Goal: Task Accomplishment & Management: Complete application form

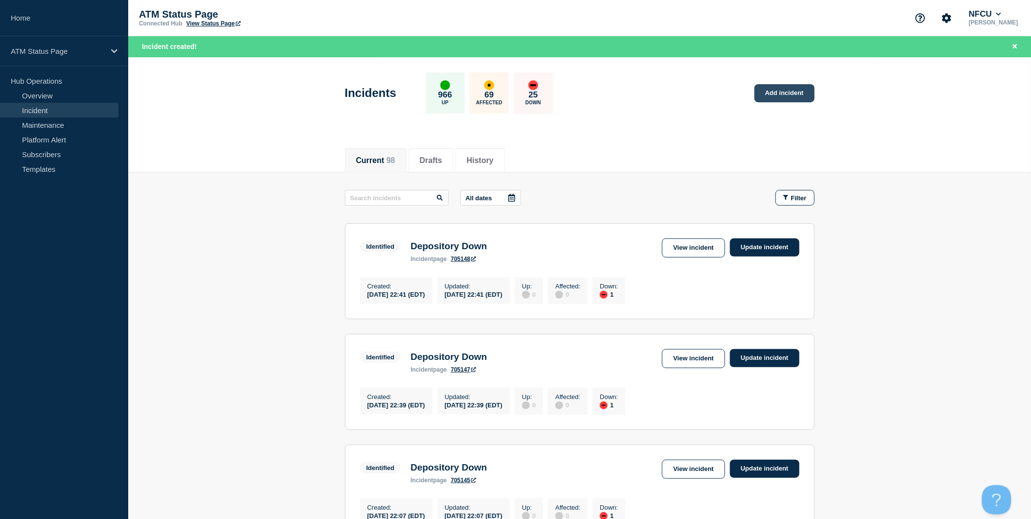
click at [782, 95] on link "Add incident" at bounding box center [785, 93] width 60 height 18
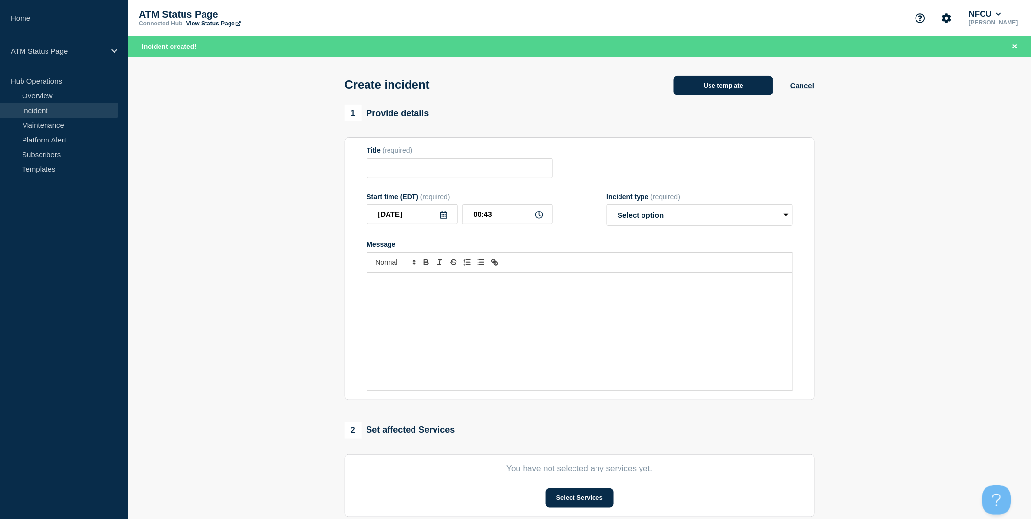
click at [756, 91] on button "Use template" at bounding box center [723, 86] width 99 height 20
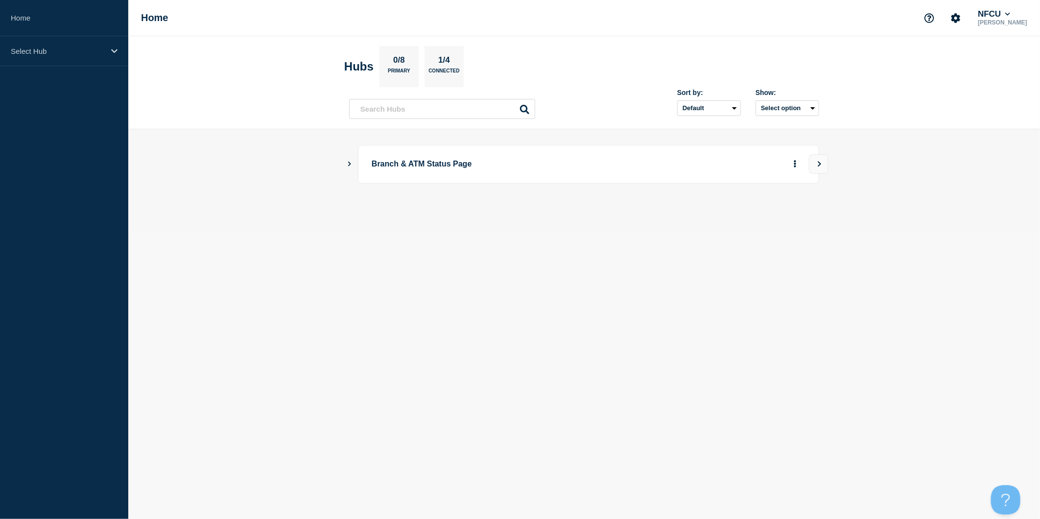
click at [348, 166] on button "Show Connected Hubs" at bounding box center [349, 164] width 5 height 7
click at [700, 216] on button "Create incident" at bounding box center [700, 214] width 59 height 20
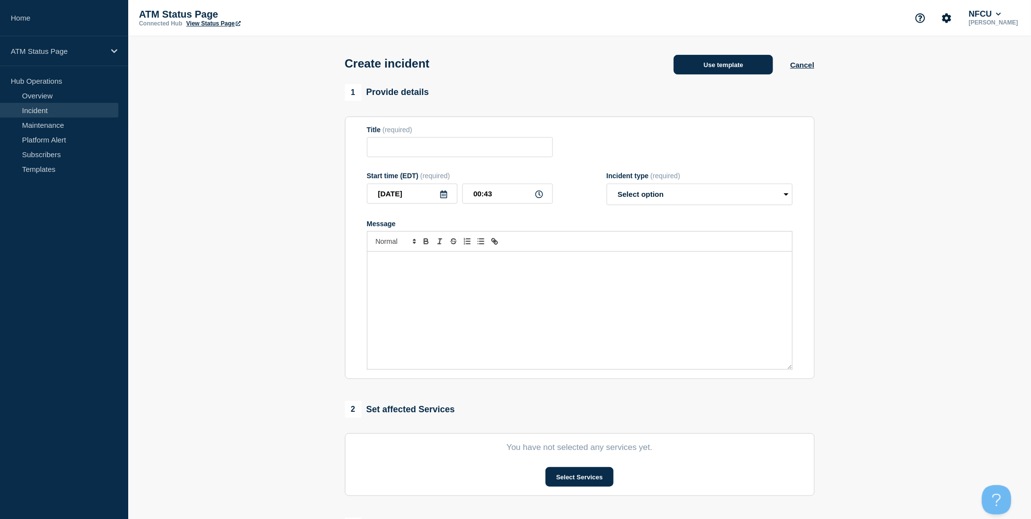
click at [751, 74] on button "Use template" at bounding box center [723, 65] width 99 height 20
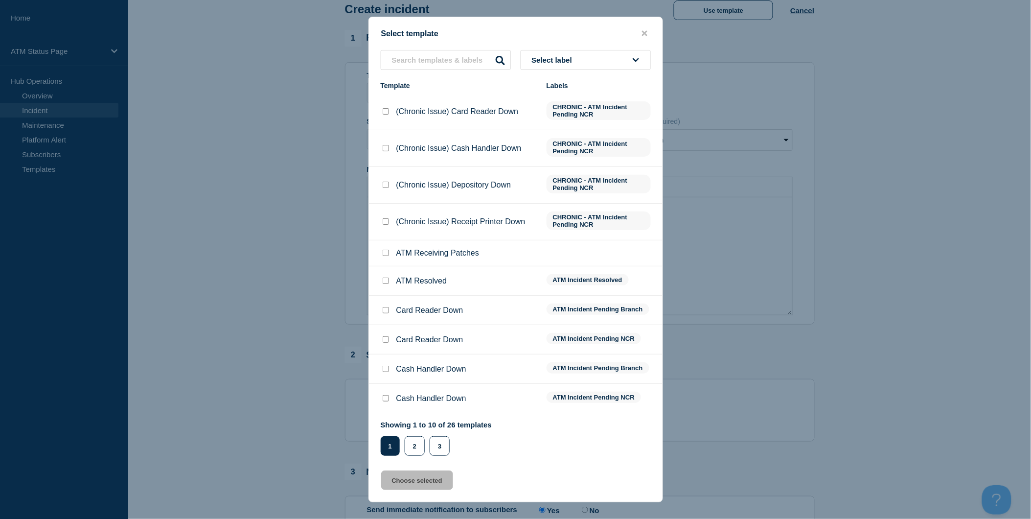
scroll to position [109, 0]
click at [417, 444] on button "2" at bounding box center [415, 446] width 20 height 20
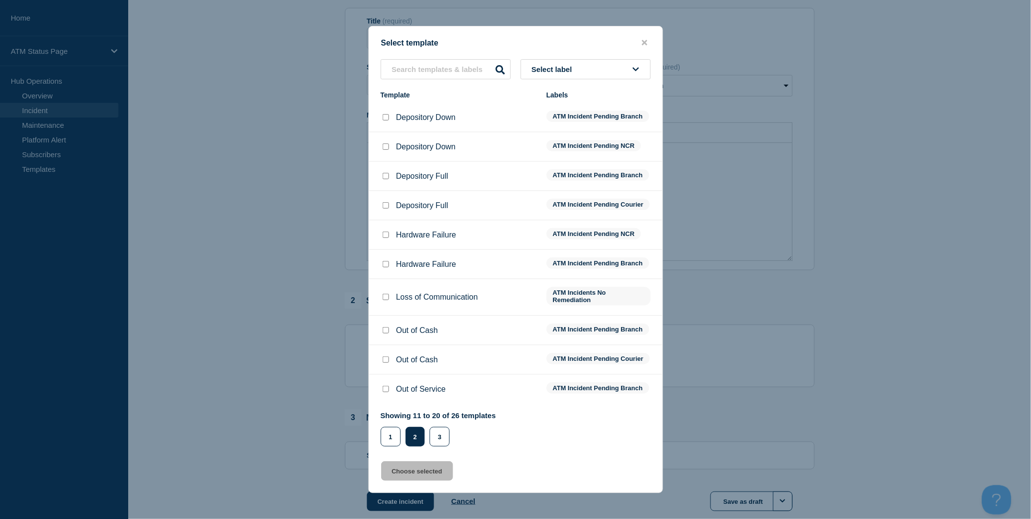
click at [386, 114] on input "Depository Down checkbox" at bounding box center [386, 117] width 6 height 6
checkbox input "true"
click at [426, 480] on button "Choose selected" at bounding box center [417, 471] width 72 height 20
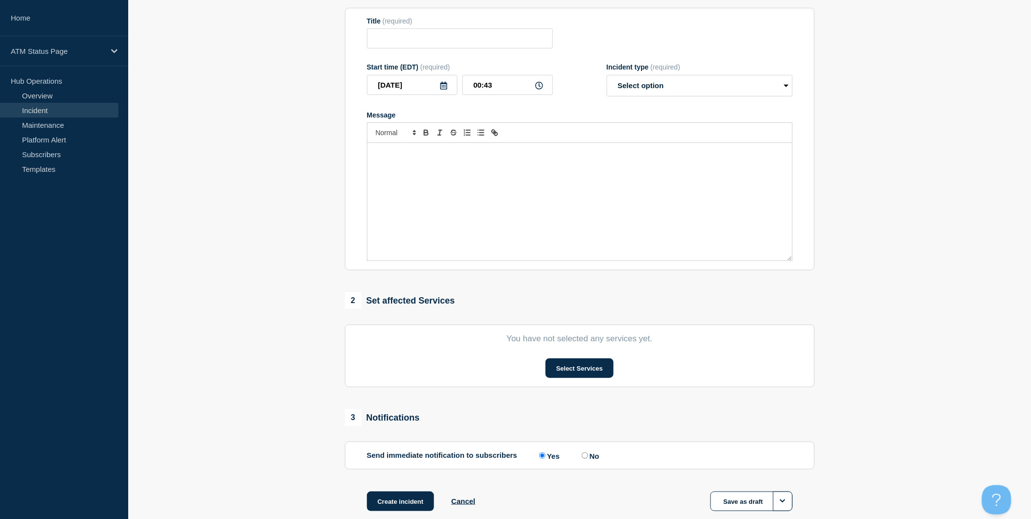
type input "Depository Down"
select select "identified"
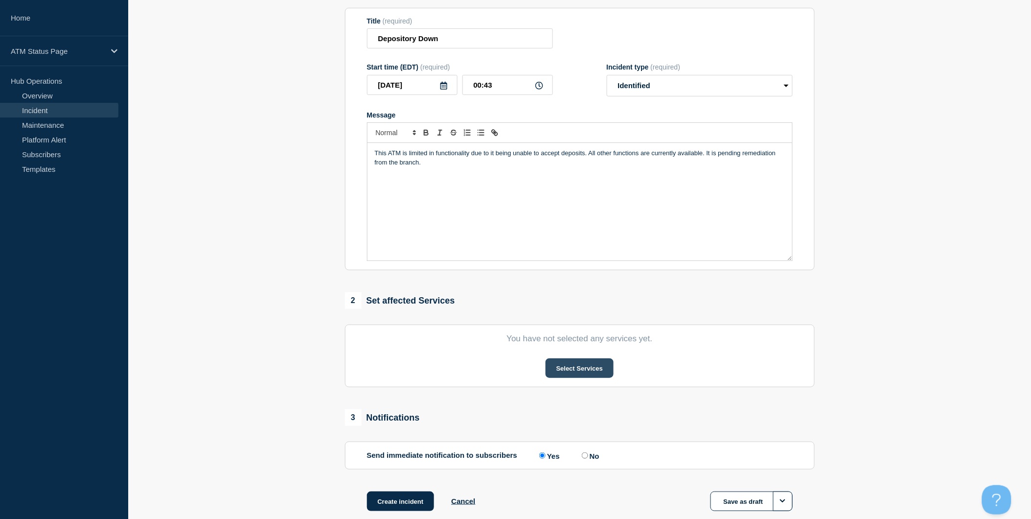
click at [573, 369] on button "Select Services" at bounding box center [580, 368] width 68 height 20
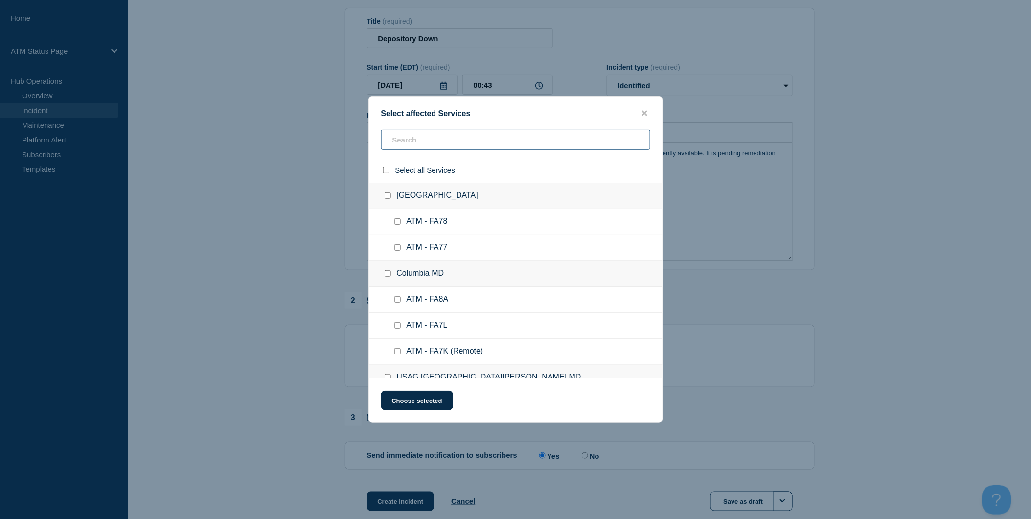
drag, startPoint x: 487, startPoint y: 140, endPoint x: 482, endPoint y: 147, distance: 8.0
click at [487, 142] on input "text" at bounding box center [515, 140] width 269 height 20
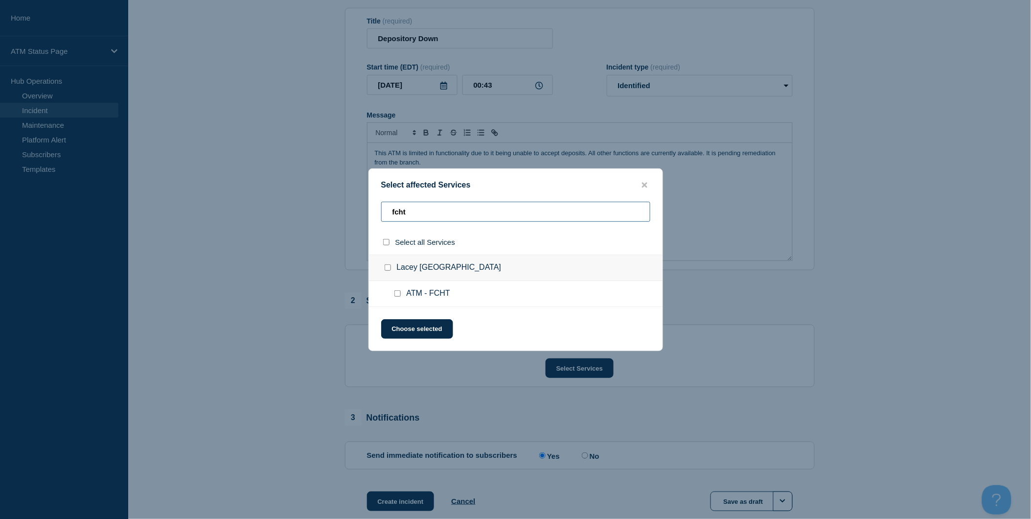
type input "fcht"
click at [387, 242] on input "select all checkbox" at bounding box center [386, 242] width 6 height 6
checkbox input "true"
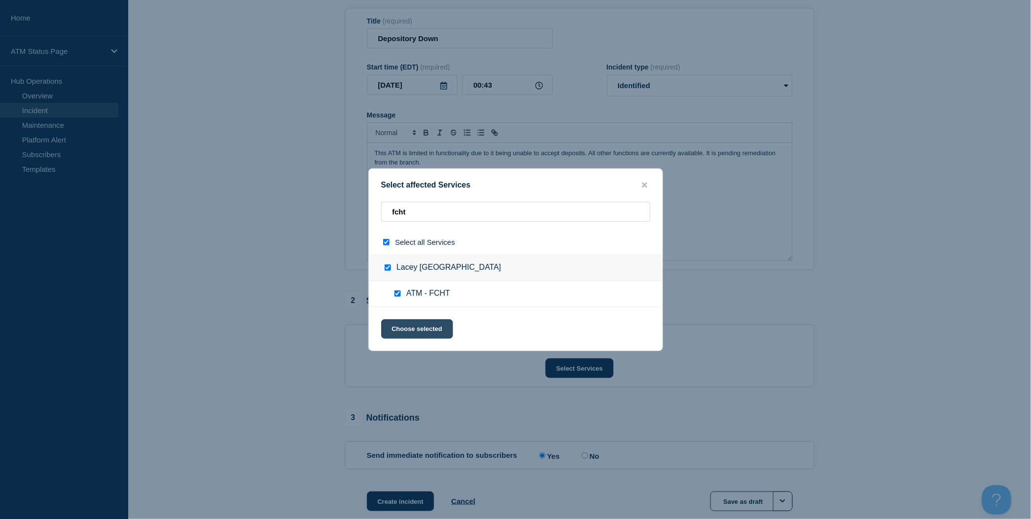
click at [412, 325] on button "Choose selected" at bounding box center [417, 329] width 72 height 20
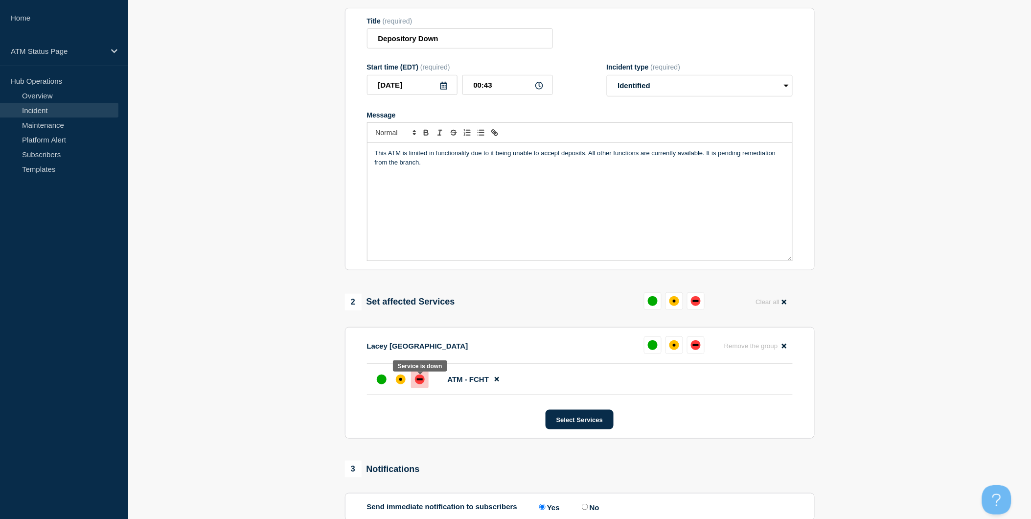
click at [421, 380] on div "down" at bounding box center [420, 379] width 6 height 2
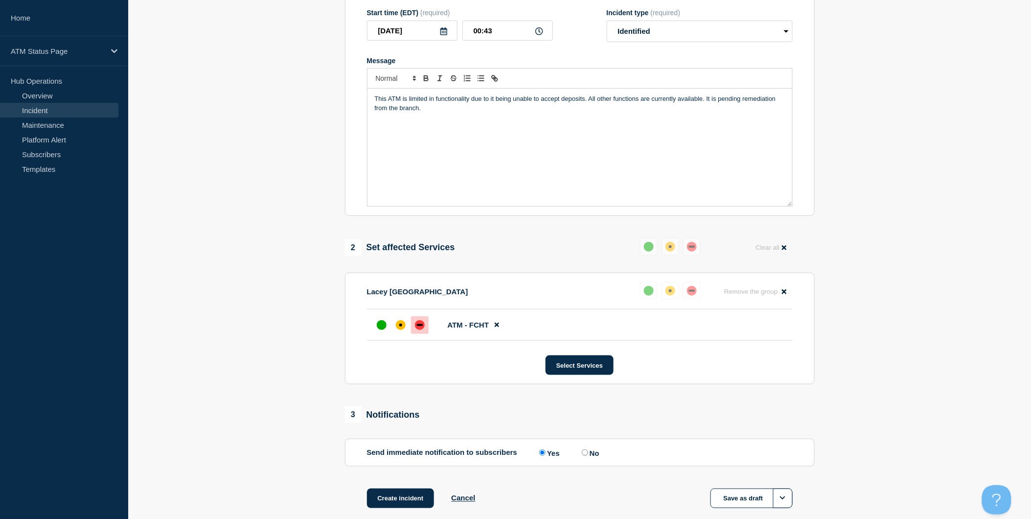
scroll to position [219, 0]
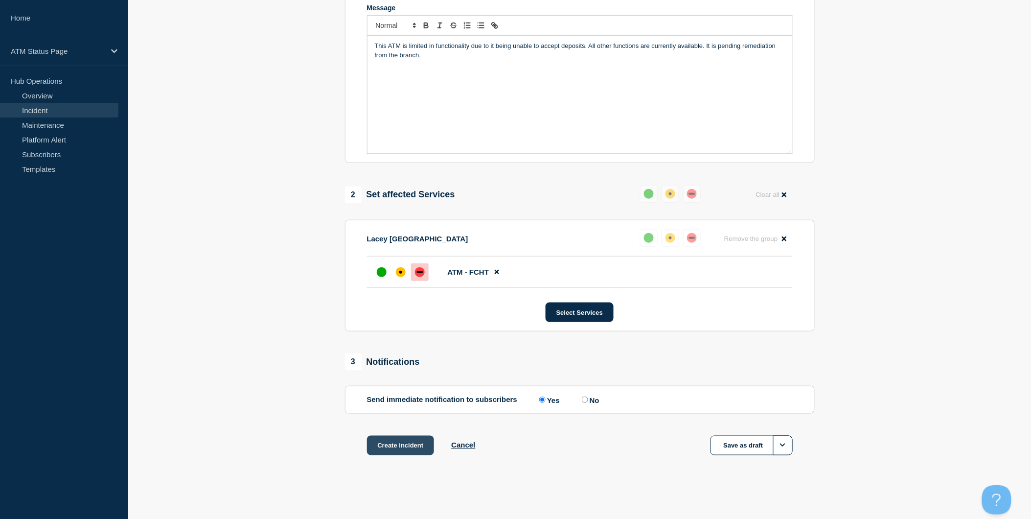
click at [412, 438] on button "Create incident" at bounding box center [401, 446] width 68 height 20
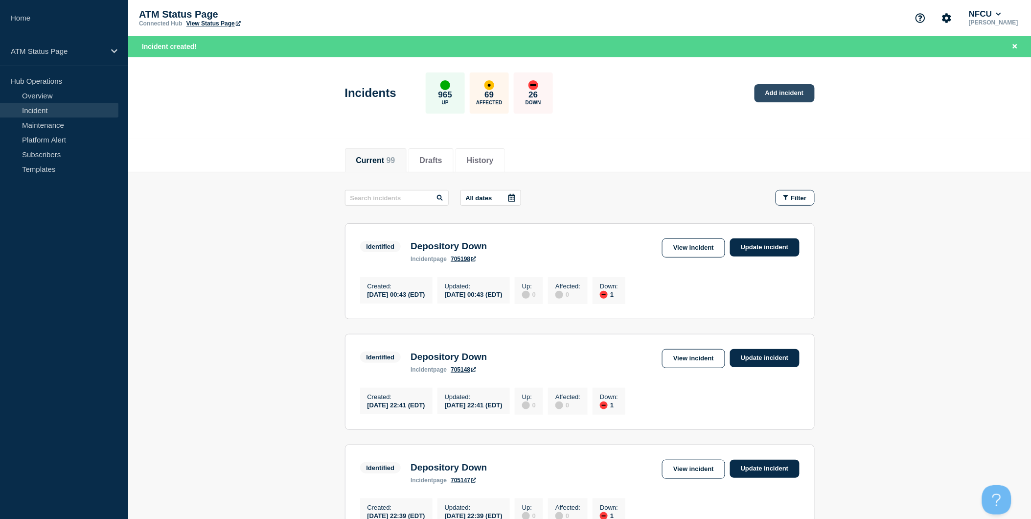
click at [800, 98] on link "Add incident" at bounding box center [785, 93] width 60 height 18
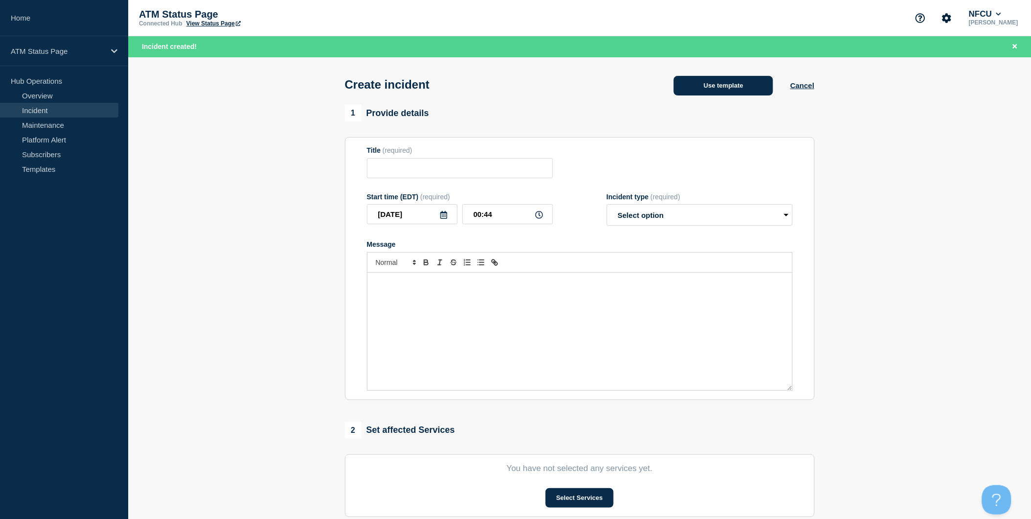
click at [731, 95] on button "Use template" at bounding box center [723, 86] width 99 height 20
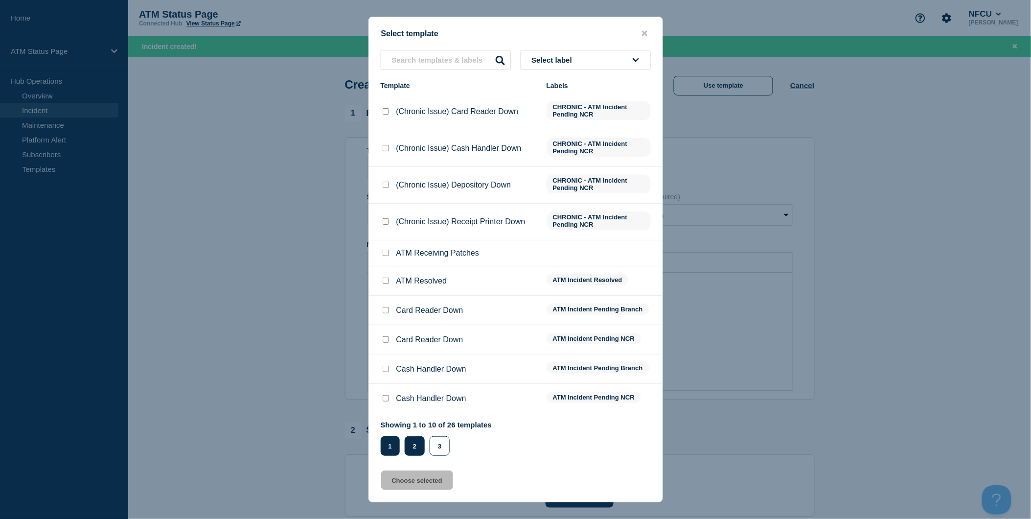
click at [422, 441] on button "2" at bounding box center [415, 446] width 20 height 20
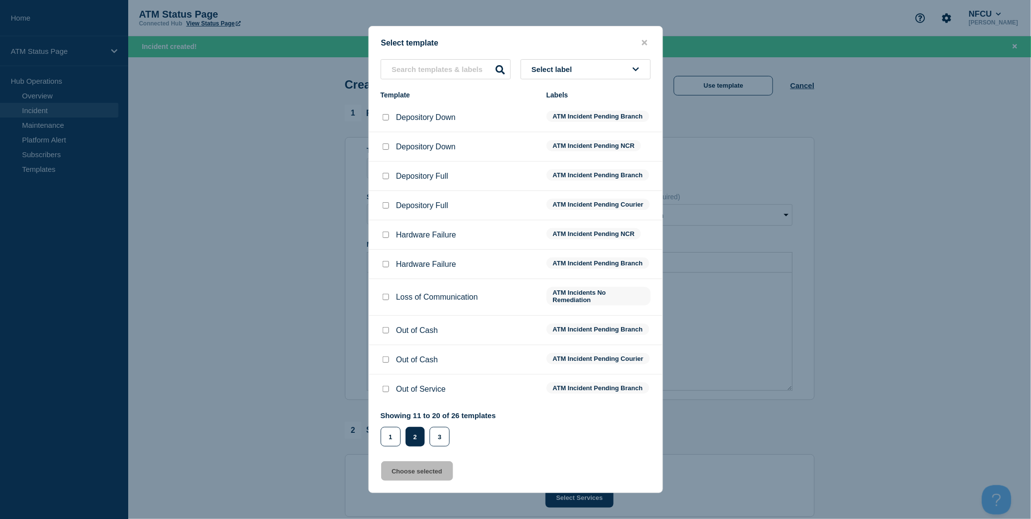
click at [387, 173] on input "Depository Full checkbox" at bounding box center [386, 176] width 6 height 6
checkbox input "true"
click at [452, 475] on button "Choose selected" at bounding box center [417, 471] width 72 height 20
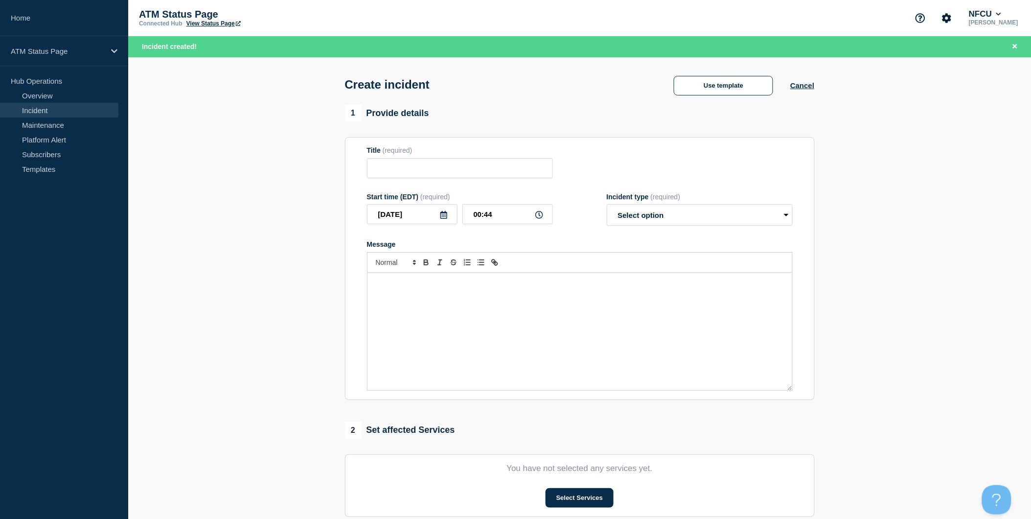
type input "Depository Full"
select select "identified"
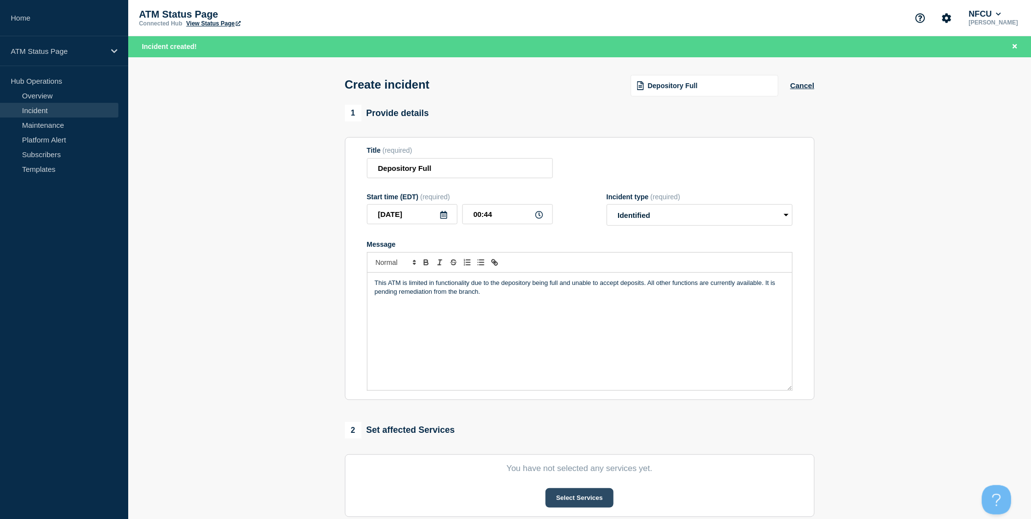
click at [589, 502] on button "Select Services" at bounding box center [580, 498] width 68 height 20
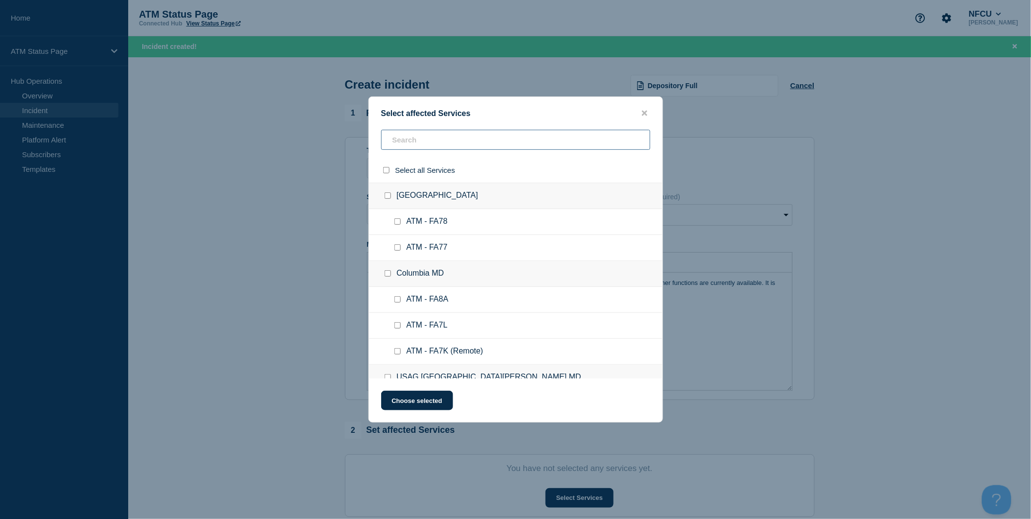
click at [482, 145] on input "text" at bounding box center [515, 140] width 269 height 20
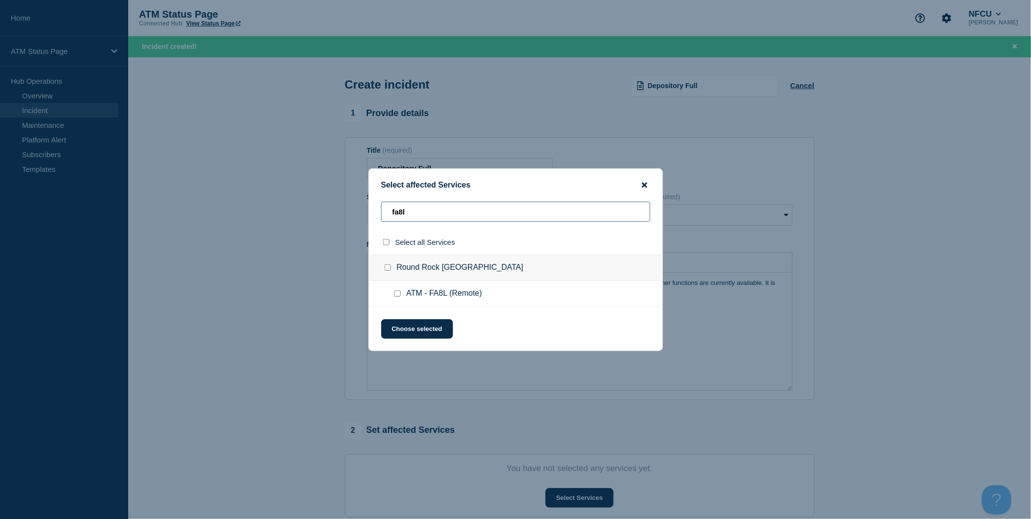
type input "fa8l"
click at [643, 186] on icon "close button" at bounding box center [644, 184] width 5 height 5
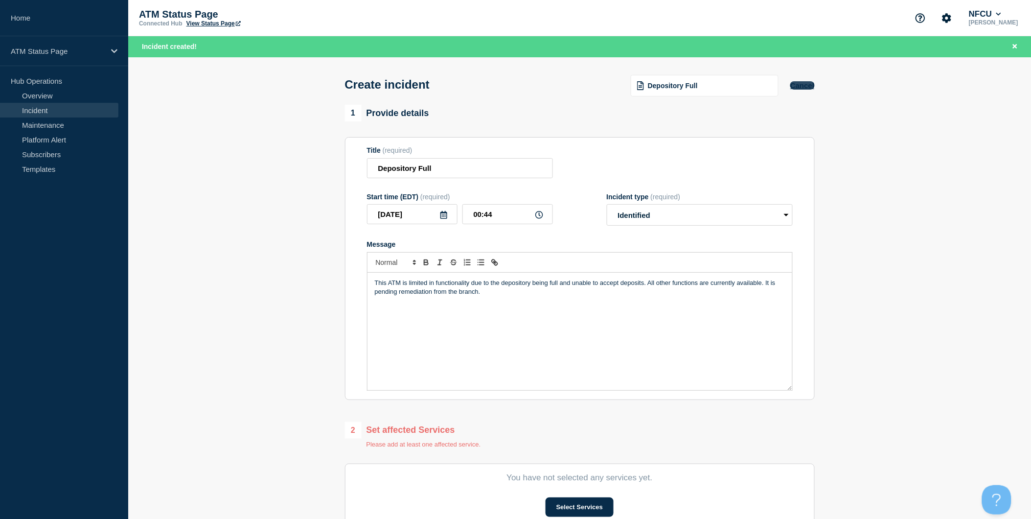
click at [804, 89] on button "Cancel" at bounding box center [802, 85] width 24 height 8
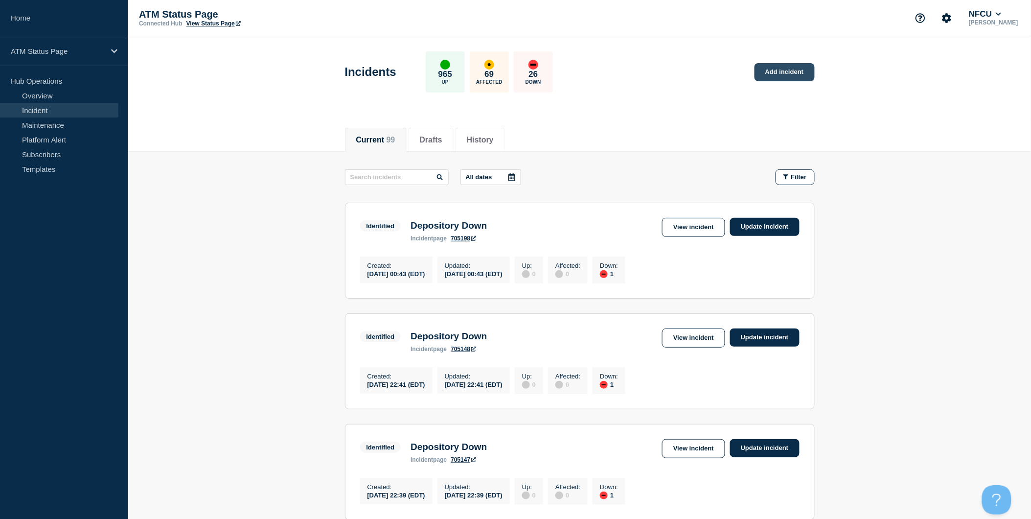
click at [789, 72] on link "Add incident" at bounding box center [785, 72] width 60 height 18
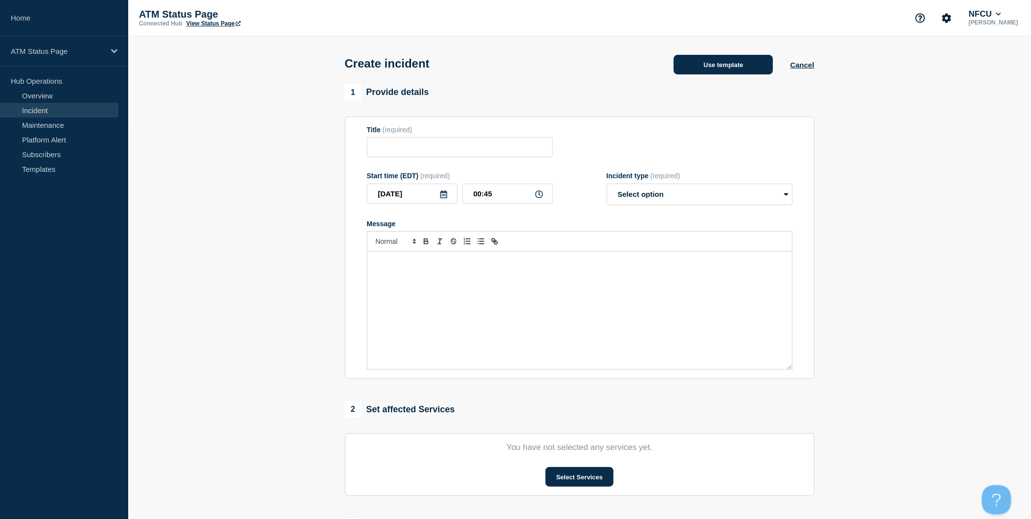
click at [744, 69] on button "Use template" at bounding box center [723, 65] width 99 height 20
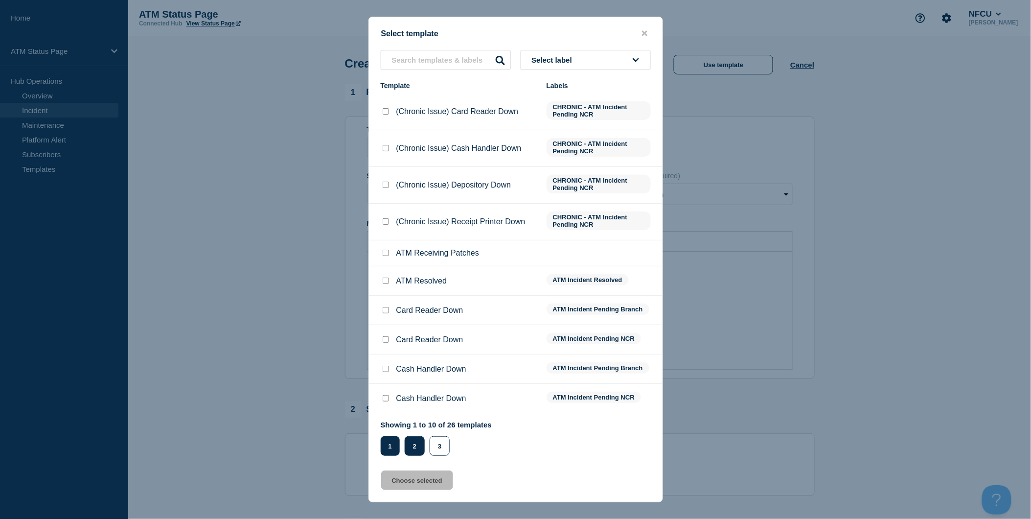
click at [413, 445] on button "2" at bounding box center [415, 446] width 20 height 20
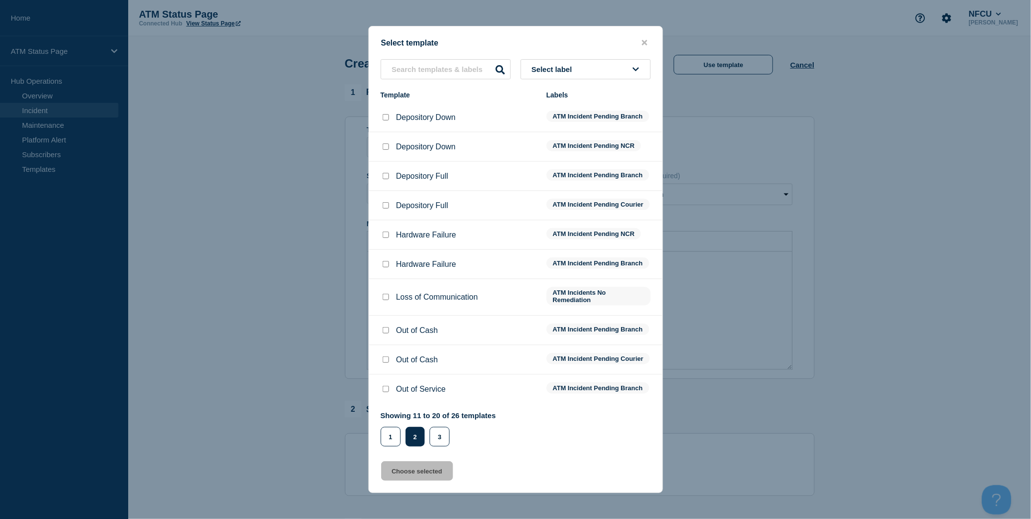
click at [384, 202] on input "Depository Full checkbox" at bounding box center [386, 205] width 6 height 6
checkbox input "true"
click at [431, 479] on button "Choose selected" at bounding box center [417, 471] width 72 height 20
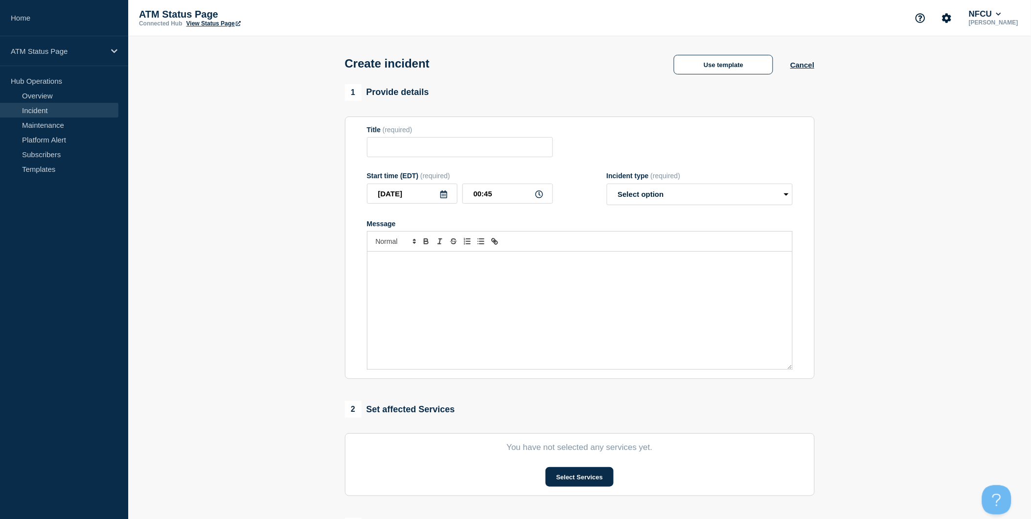
type input "Depository Full"
select select "identified"
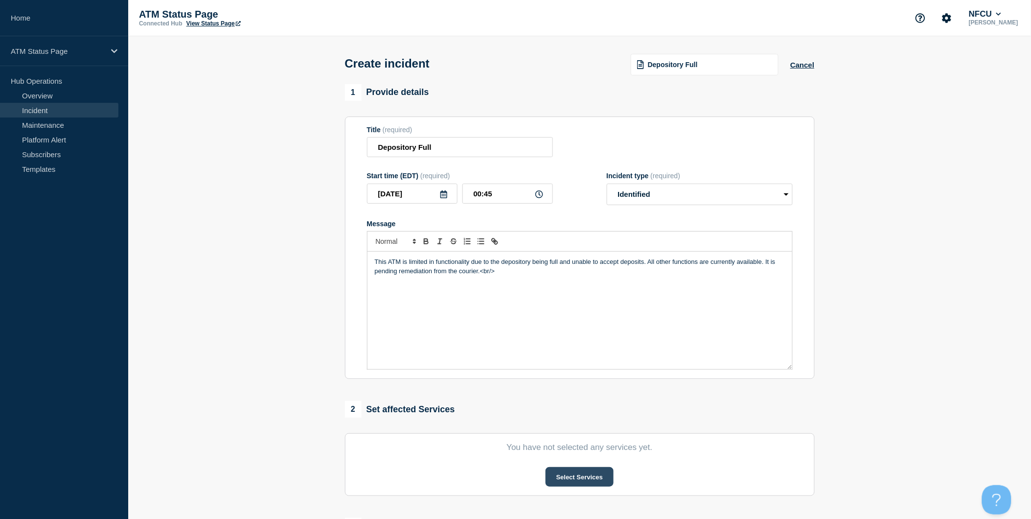
click at [596, 483] on button "Select Services" at bounding box center [580, 477] width 68 height 20
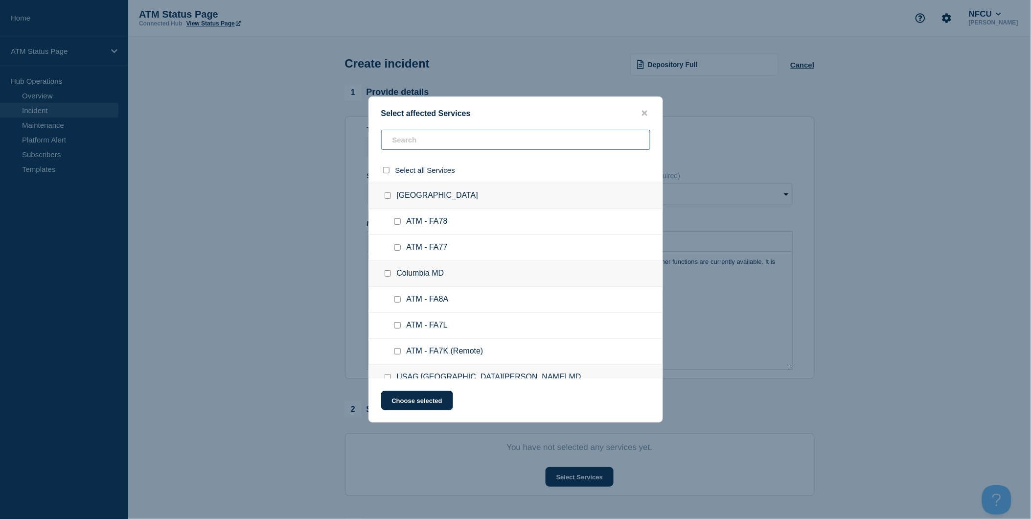
click at [509, 139] on input "text" at bounding box center [515, 140] width 269 height 20
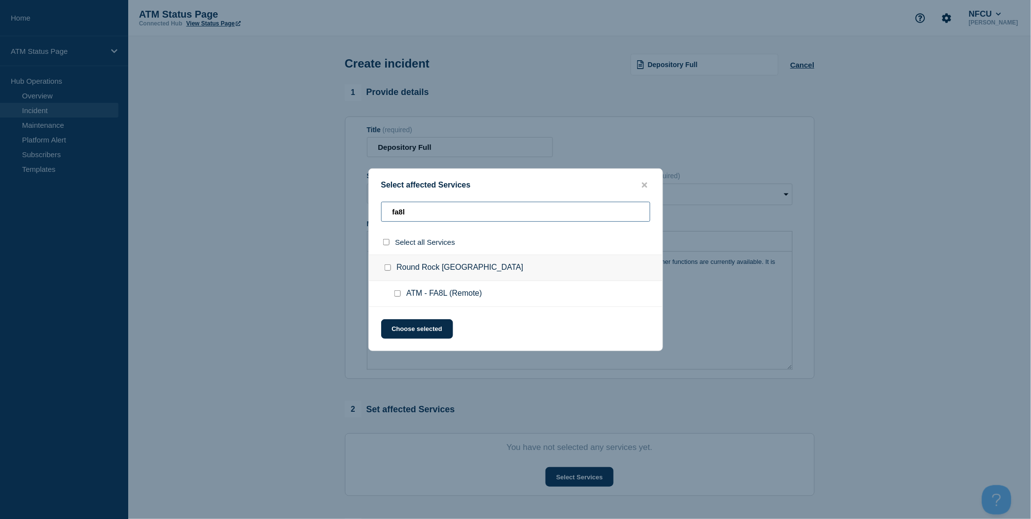
type input "fa8l"
click at [383, 240] on input "select all checkbox" at bounding box center [386, 242] width 6 height 6
checkbox input "true"
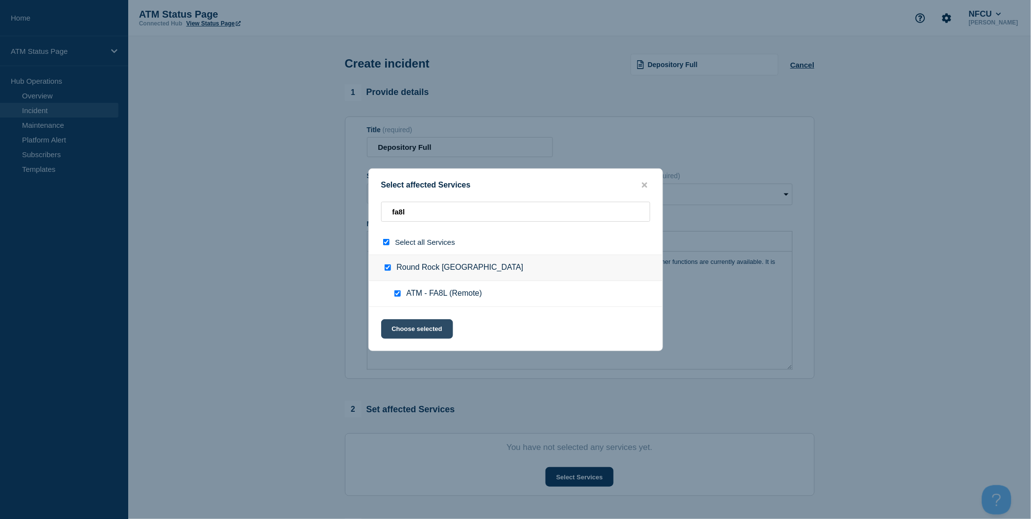
click at [408, 326] on button "Choose selected" at bounding box center [417, 329] width 72 height 20
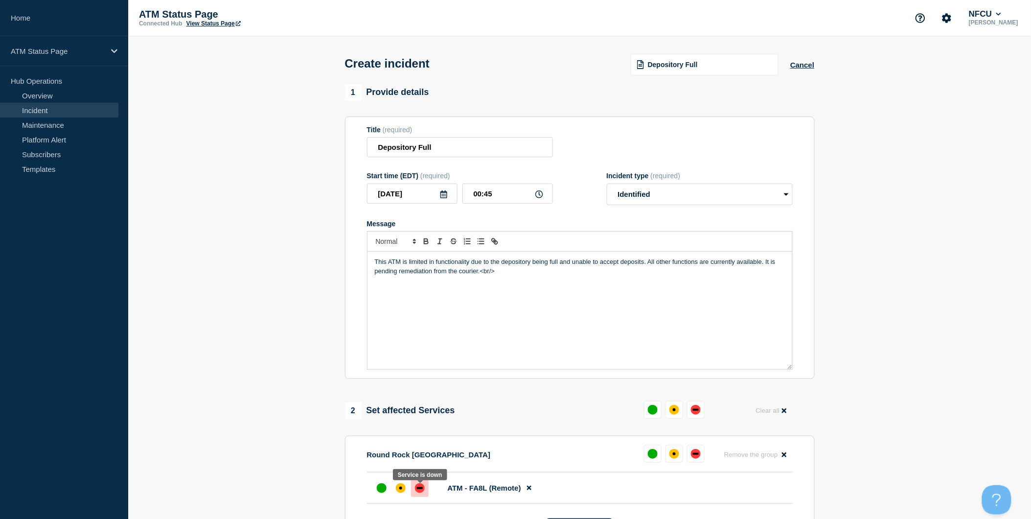
click at [421, 489] on div "down" at bounding box center [420, 488] width 10 height 10
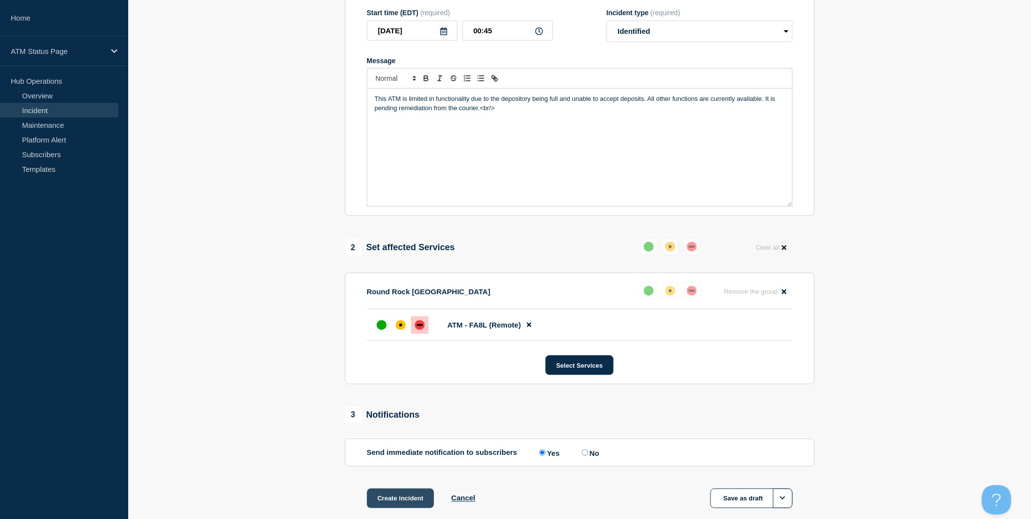
click at [428, 498] on button "Create incident" at bounding box center [401, 498] width 68 height 20
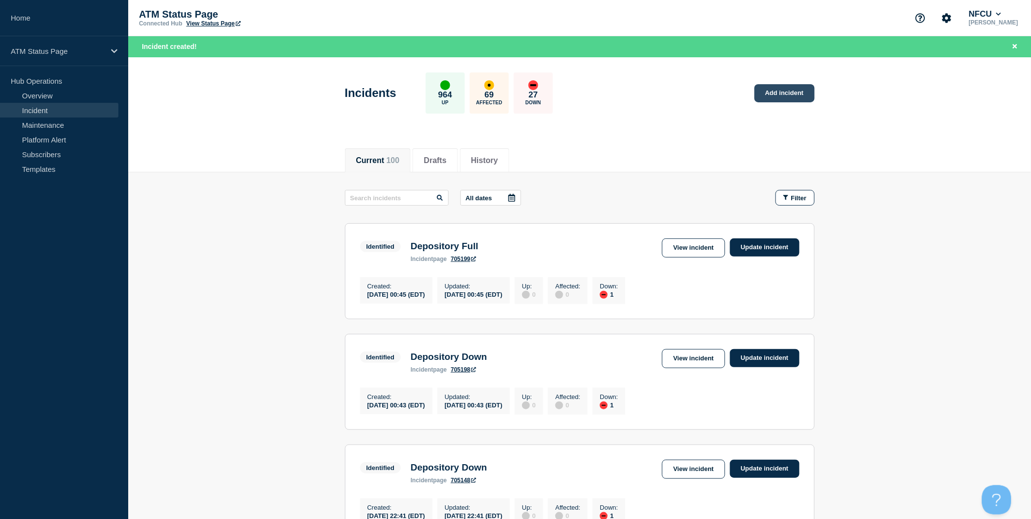
click at [804, 101] on link "Add incident" at bounding box center [785, 93] width 60 height 18
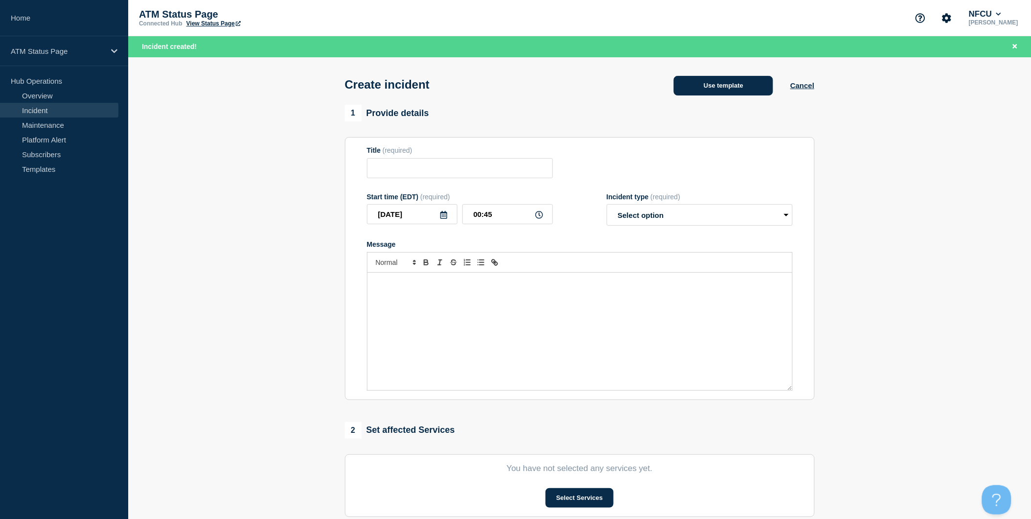
click at [756, 90] on button "Use template" at bounding box center [723, 86] width 99 height 20
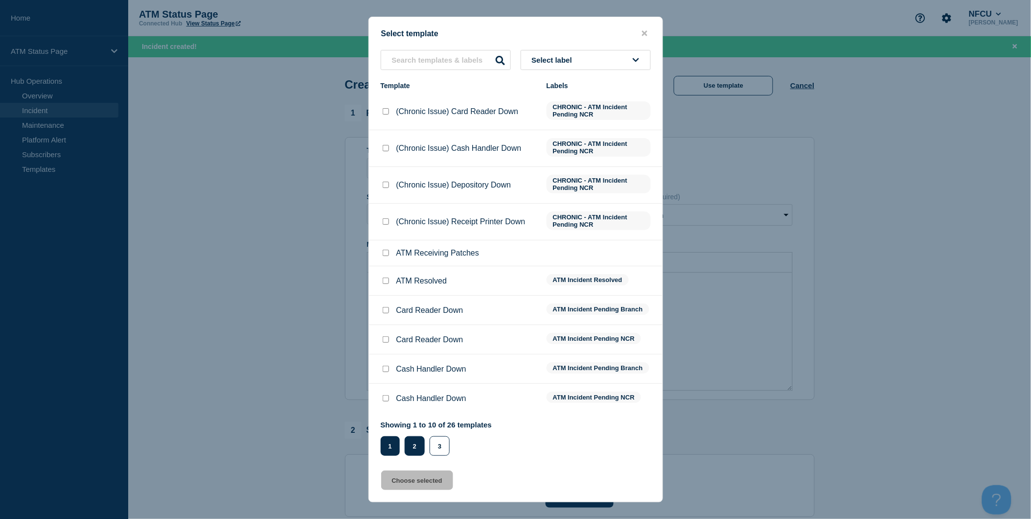
click at [411, 444] on button "2" at bounding box center [415, 446] width 20 height 20
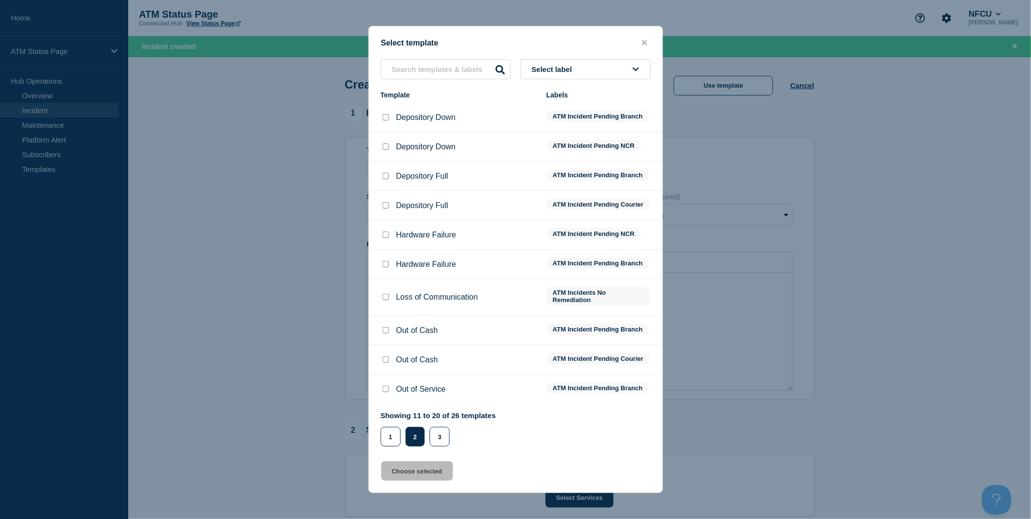
click at [385, 204] on input "Depository Full checkbox" at bounding box center [386, 205] width 6 height 6
checkbox input "true"
click at [429, 477] on button "Choose selected" at bounding box center [417, 471] width 72 height 20
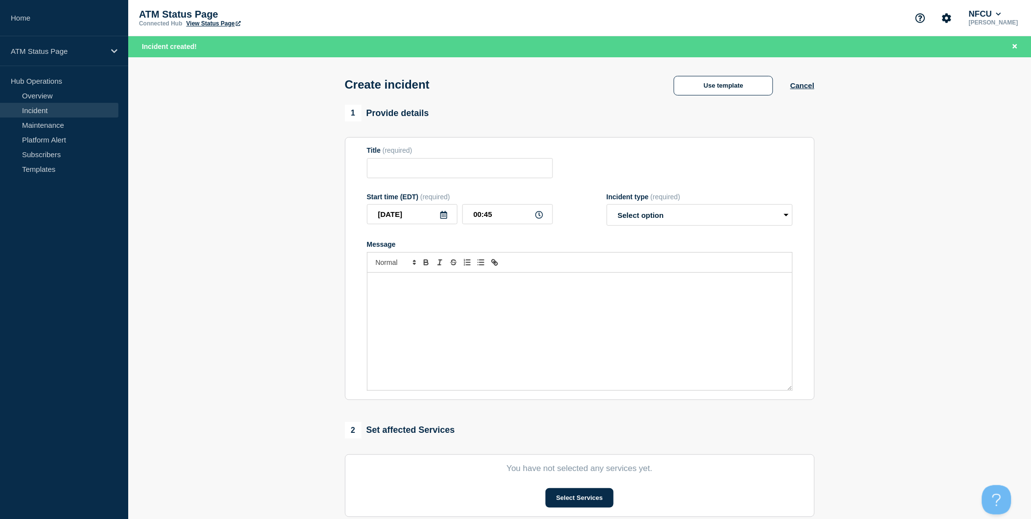
type input "Depository Full"
select select "identified"
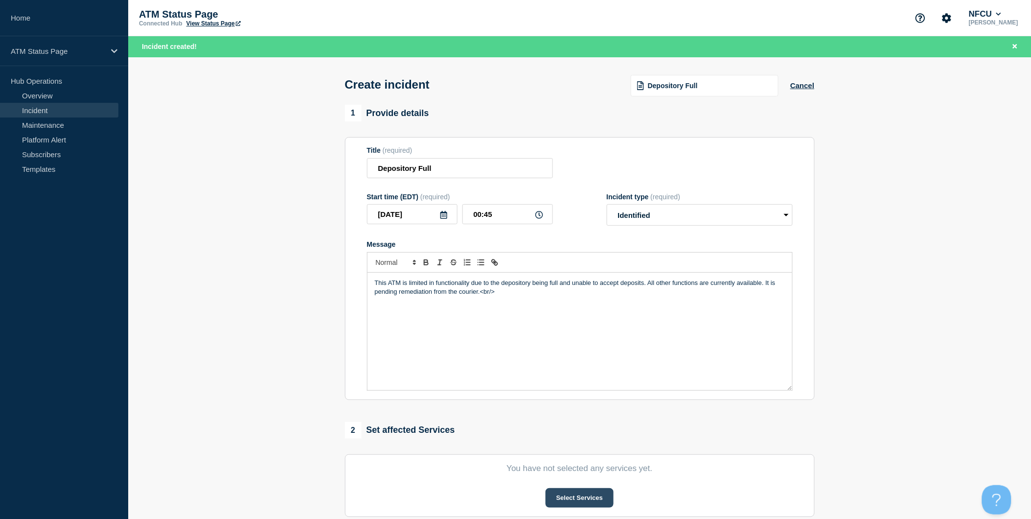
click at [573, 493] on button "Select Services" at bounding box center [580, 498] width 68 height 20
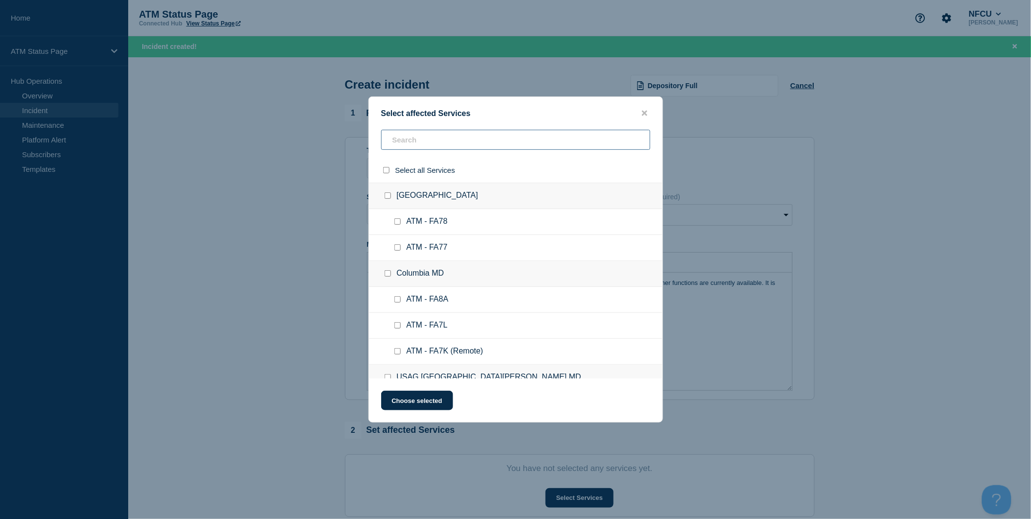
click at [535, 150] on input "text" at bounding box center [515, 140] width 269 height 20
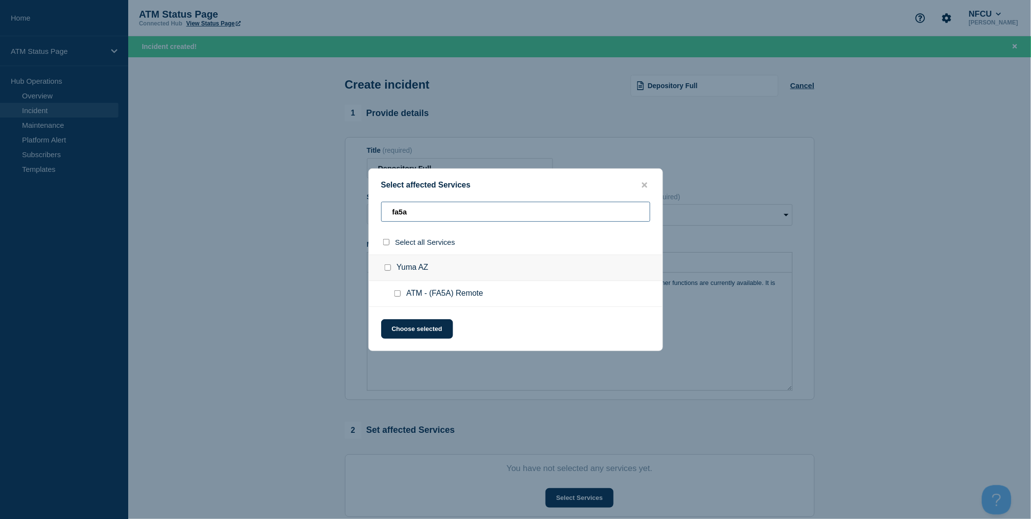
type input "fa5a"
click at [383, 242] on input "select all checkbox" at bounding box center [386, 242] width 6 height 6
checkbox input "true"
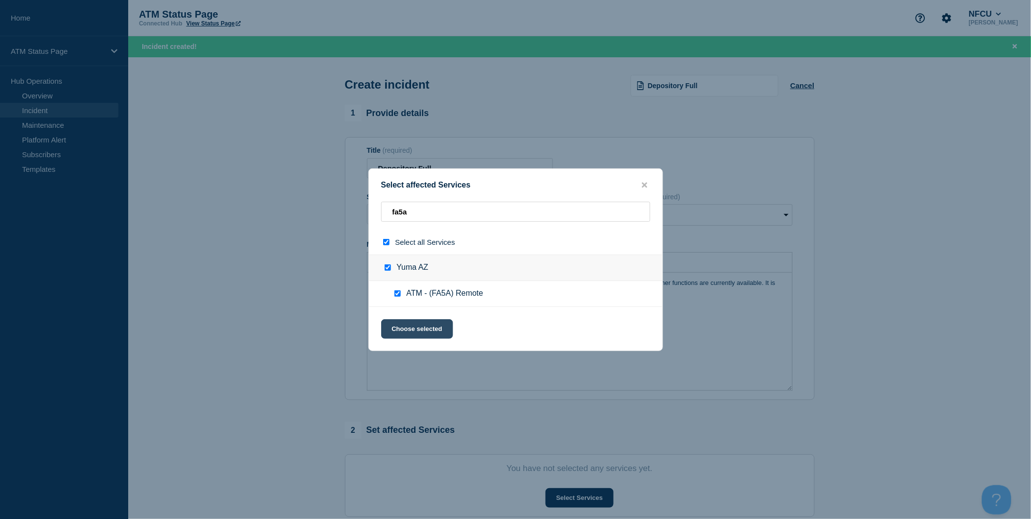
click at [418, 321] on button "Choose selected" at bounding box center [417, 329] width 72 height 20
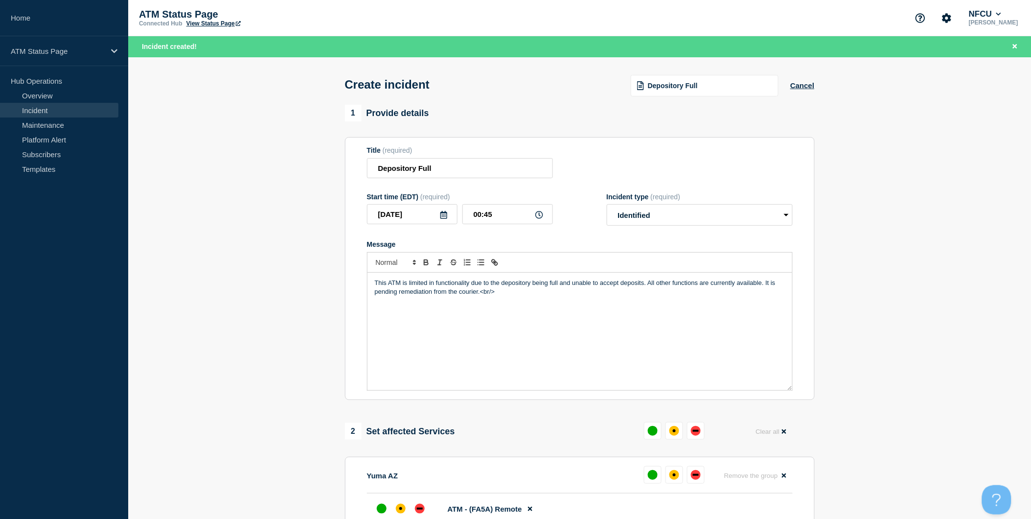
scroll to position [109, 0]
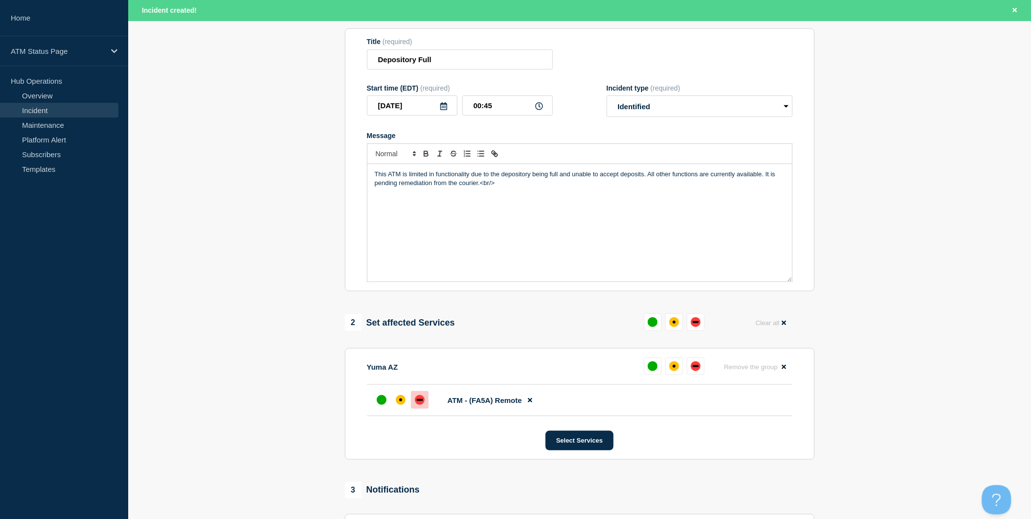
click at [418, 401] on div "down" at bounding box center [420, 400] width 6 height 2
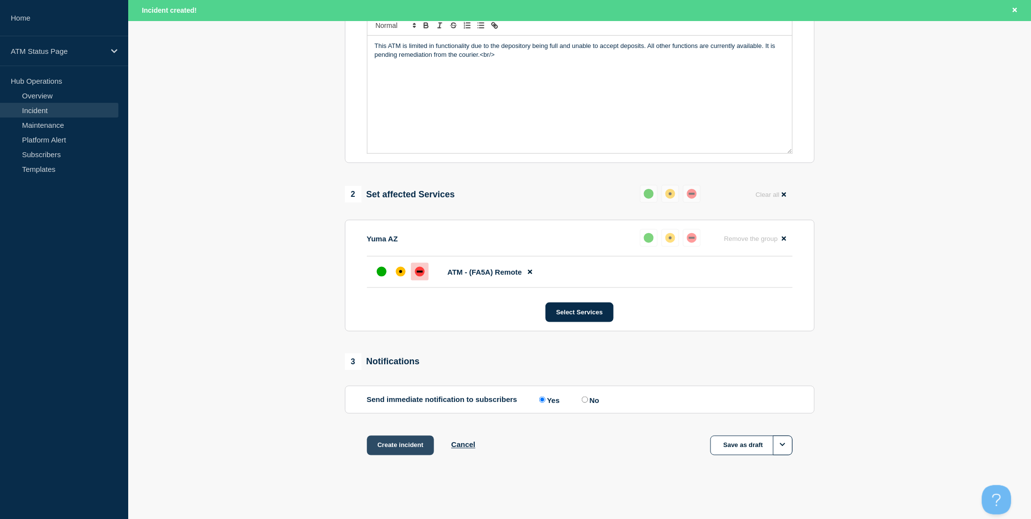
click at [426, 439] on button "Create incident" at bounding box center [401, 446] width 68 height 20
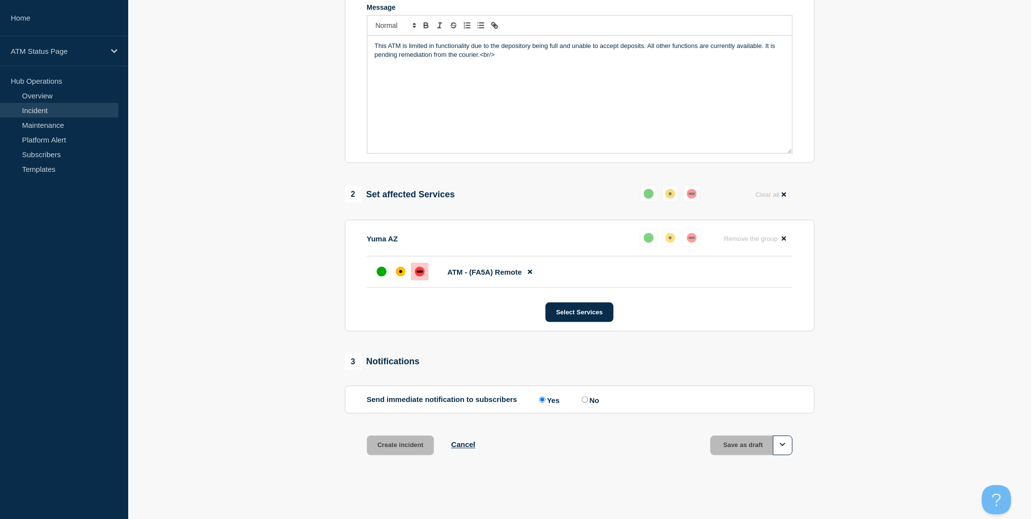
scroll to position [219, 0]
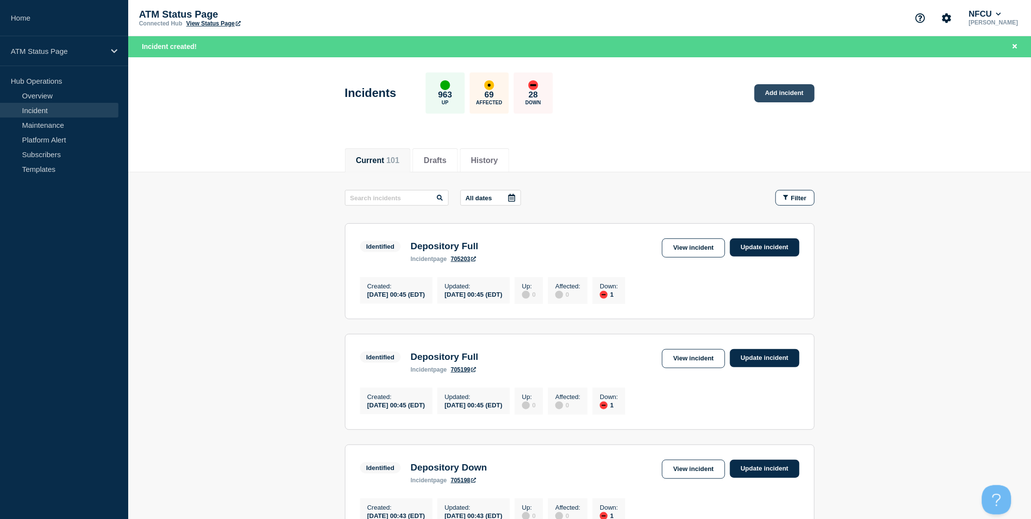
click at [800, 92] on link "Add incident" at bounding box center [785, 93] width 60 height 18
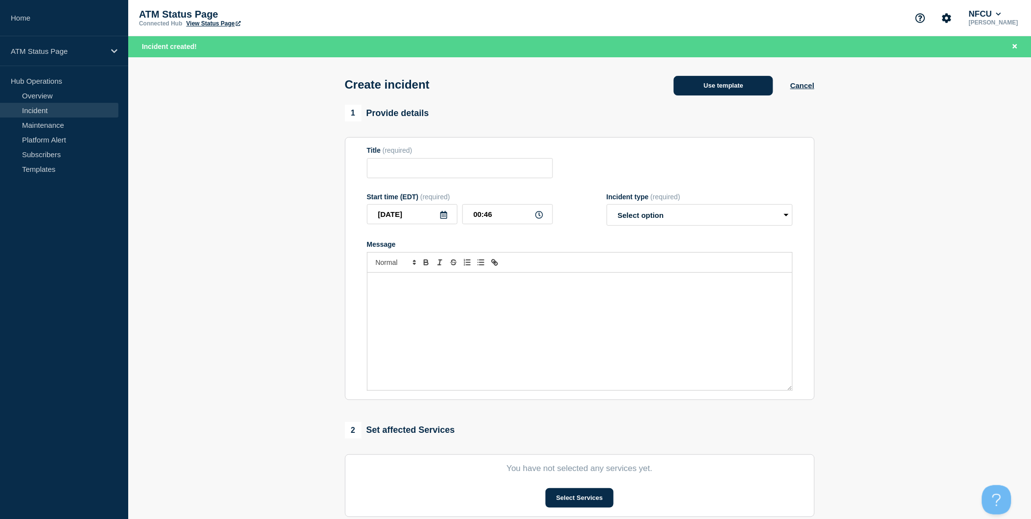
click at [759, 90] on button "Use template" at bounding box center [723, 86] width 99 height 20
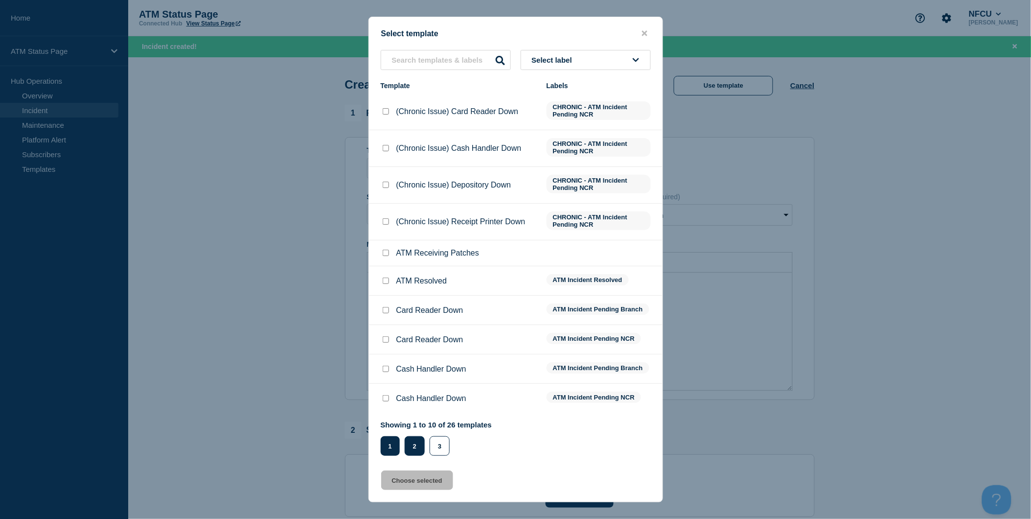
click at [417, 444] on button "2" at bounding box center [415, 446] width 20 height 20
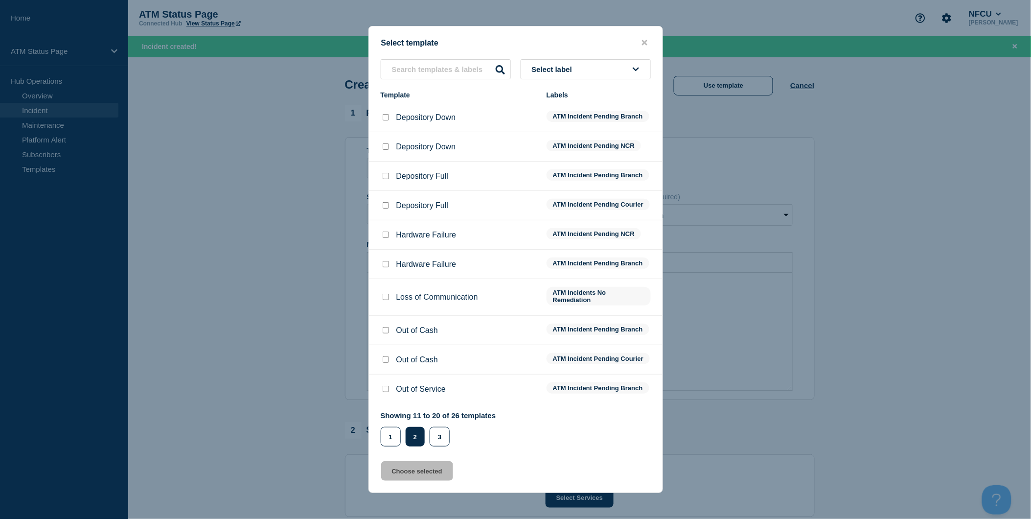
click at [386, 114] on input "Depository Down checkbox" at bounding box center [386, 117] width 6 height 6
checkbox input "true"
click at [421, 477] on button "Choose selected" at bounding box center [417, 471] width 72 height 20
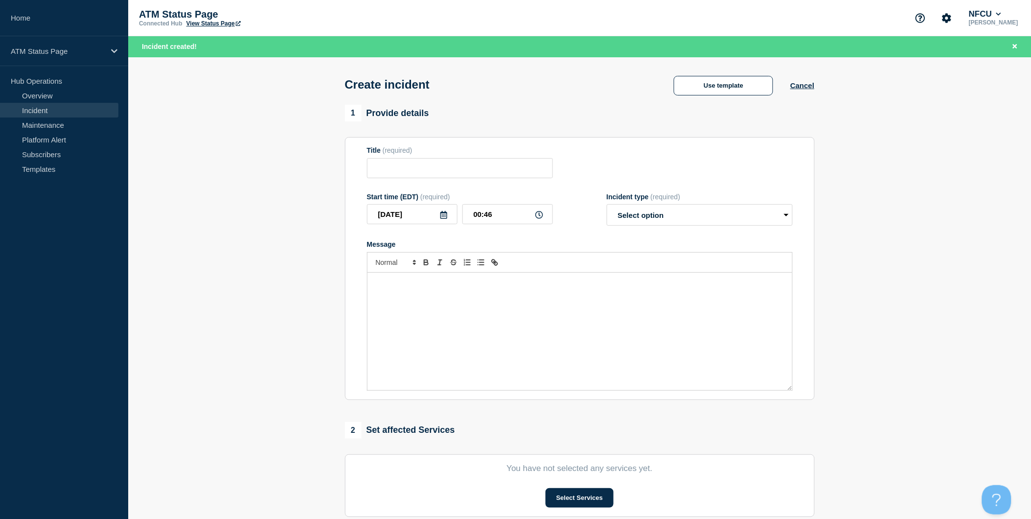
type input "Depository Down"
select select "identified"
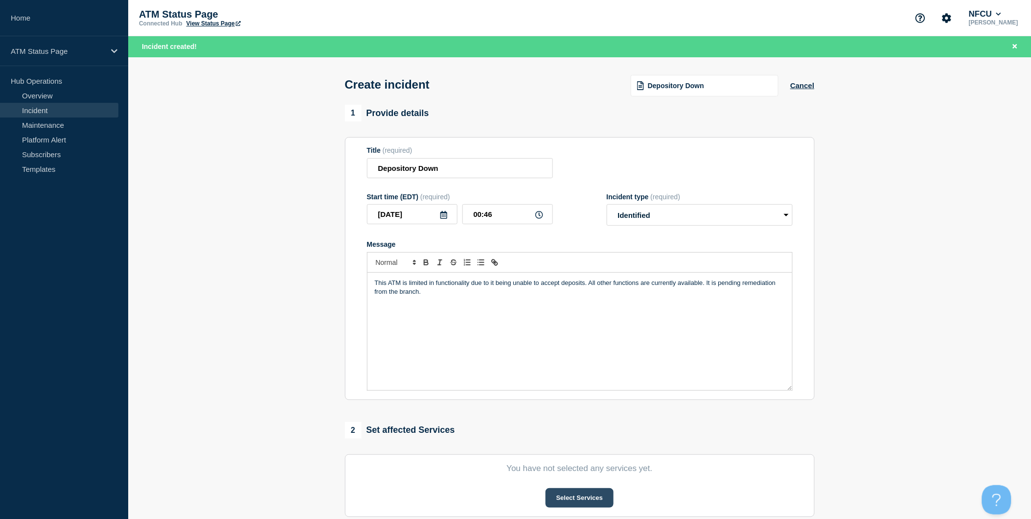
click at [580, 495] on button "Select Services" at bounding box center [580, 498] width 68 height 20
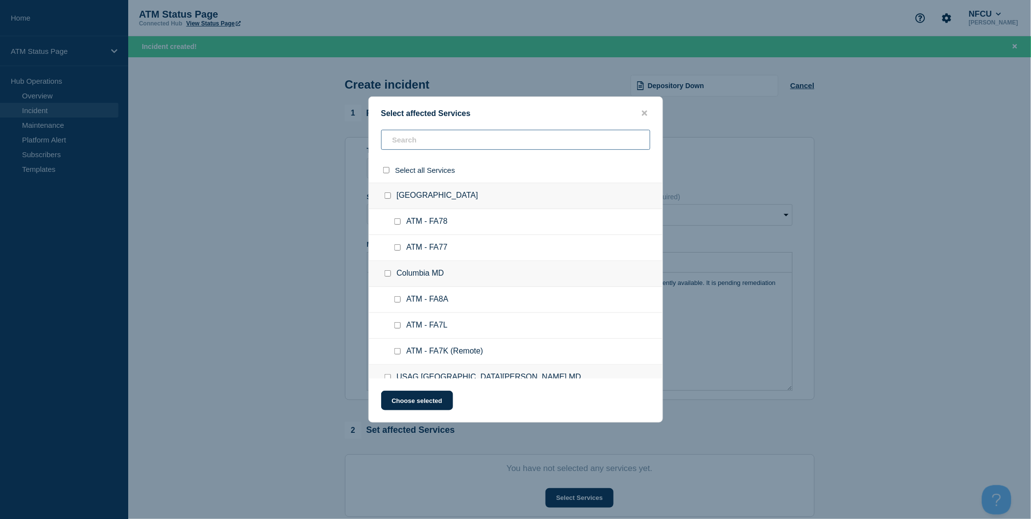
click at [464, 143] on input "text" at bounding box center [515, 140] width 269 height 20
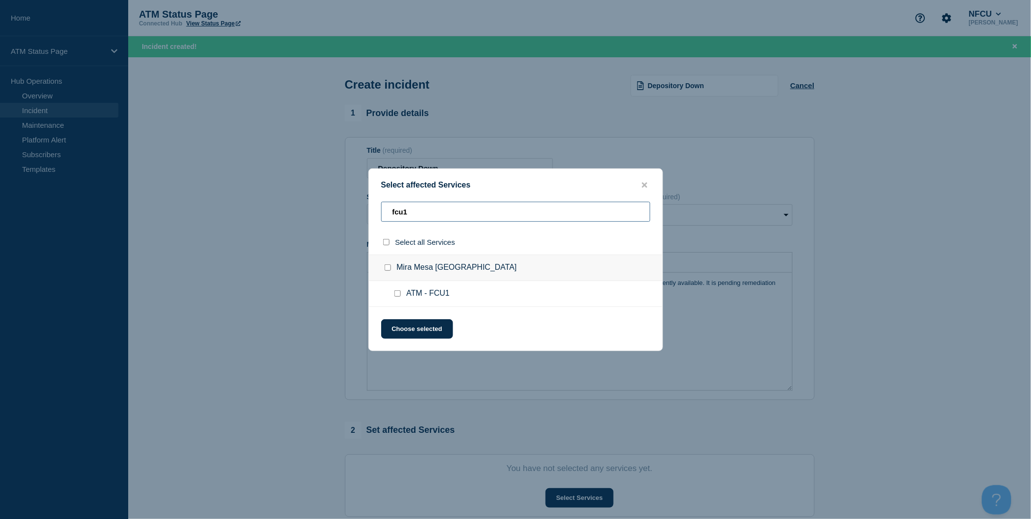
type input "fcu1"
click at [387, 239] on input "select all checkbox" at bounding box center [386, 242] width 6 height 6
checkbox input "true"
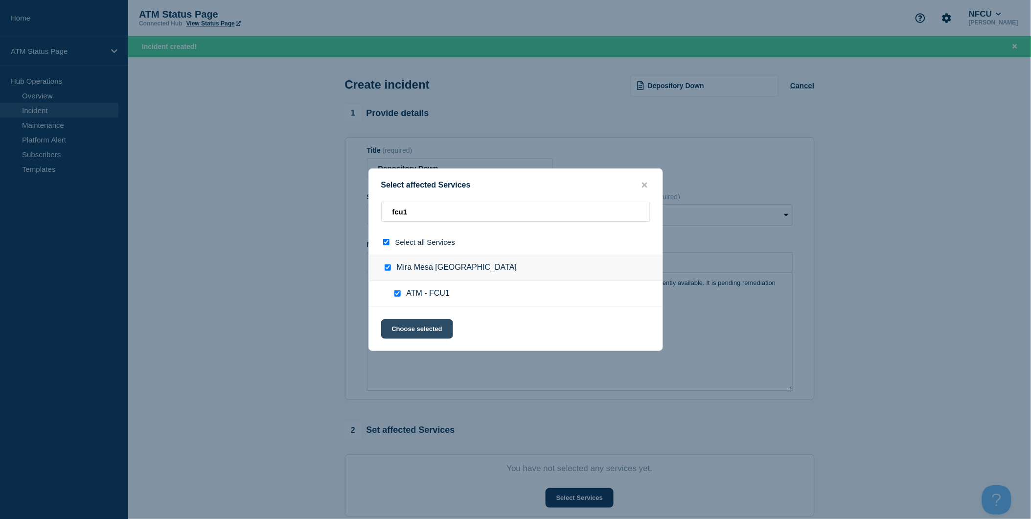
click at [424, 336] on button "Choose selected" at bounding box center [417, 329] width 72 height 20
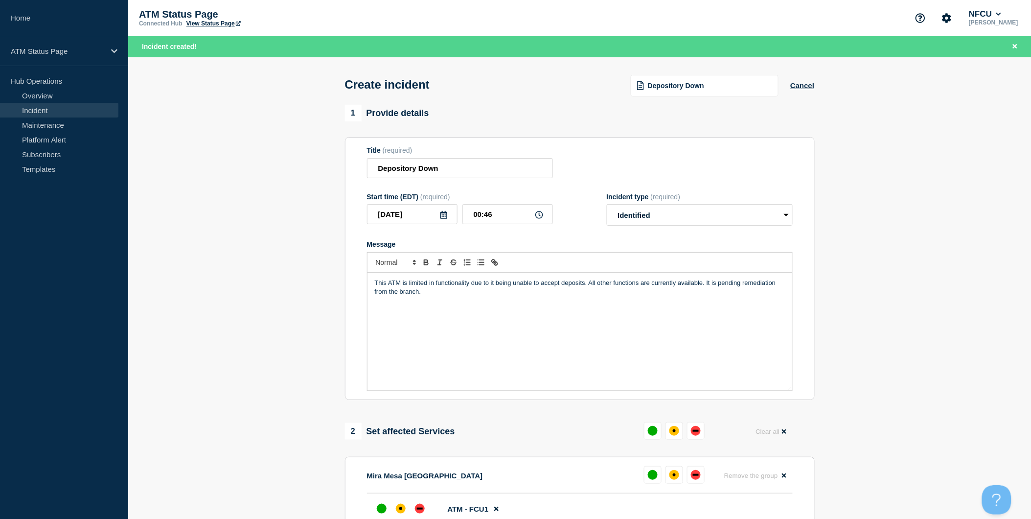
scroll to position [109, 0]
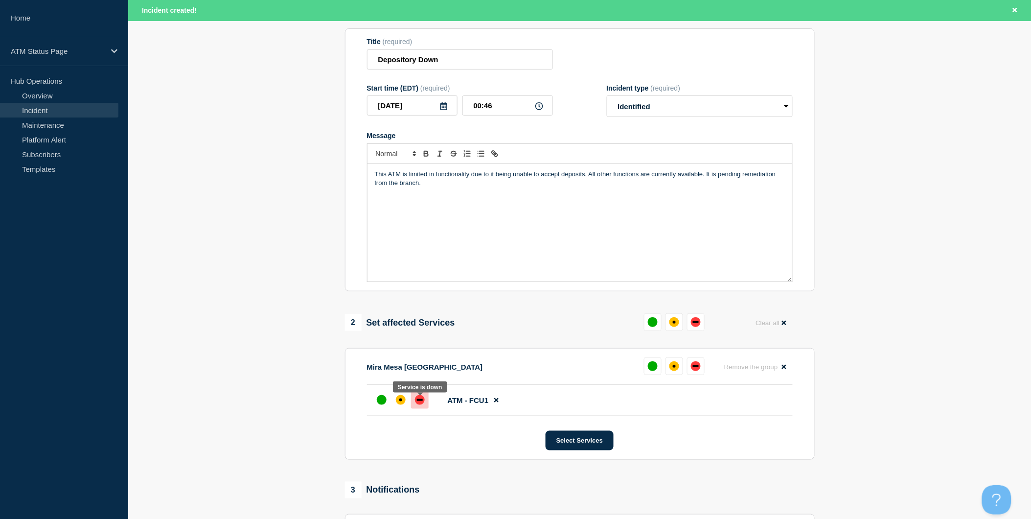
click at [422, 399] on div "down" at bounding box center [420, 400] width 10 height 10
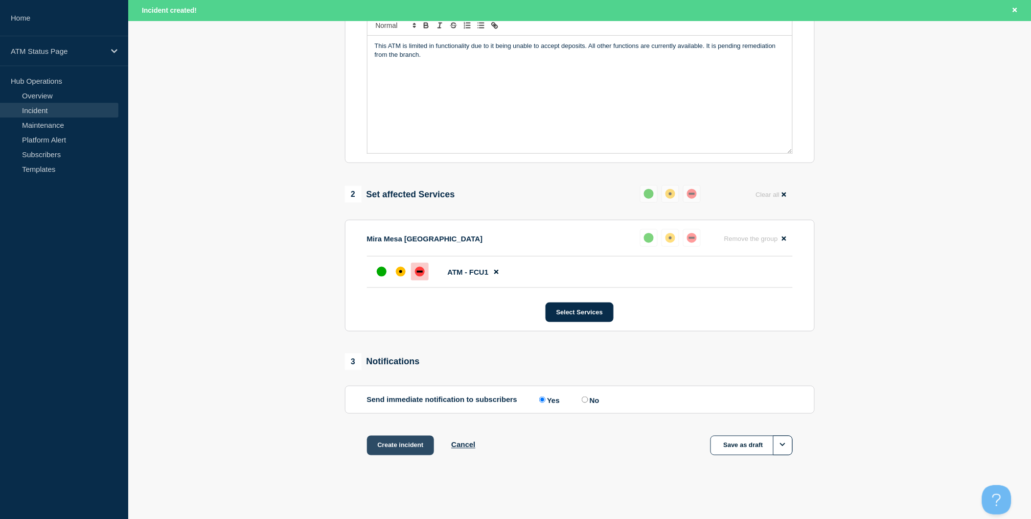
click at [418, 443] on button "Create incident" at bounding box center [401, 446] width 68 height 20
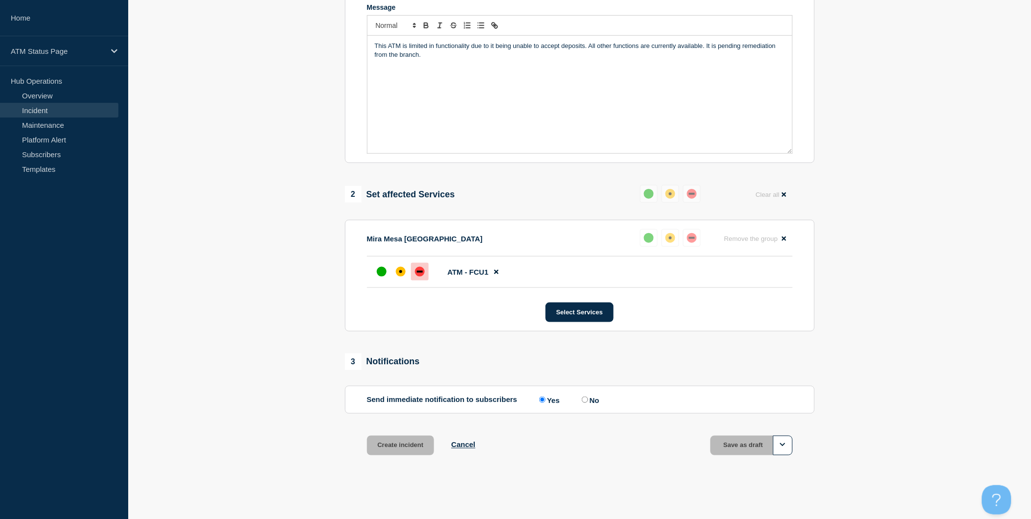
scroll to position [219, 0]
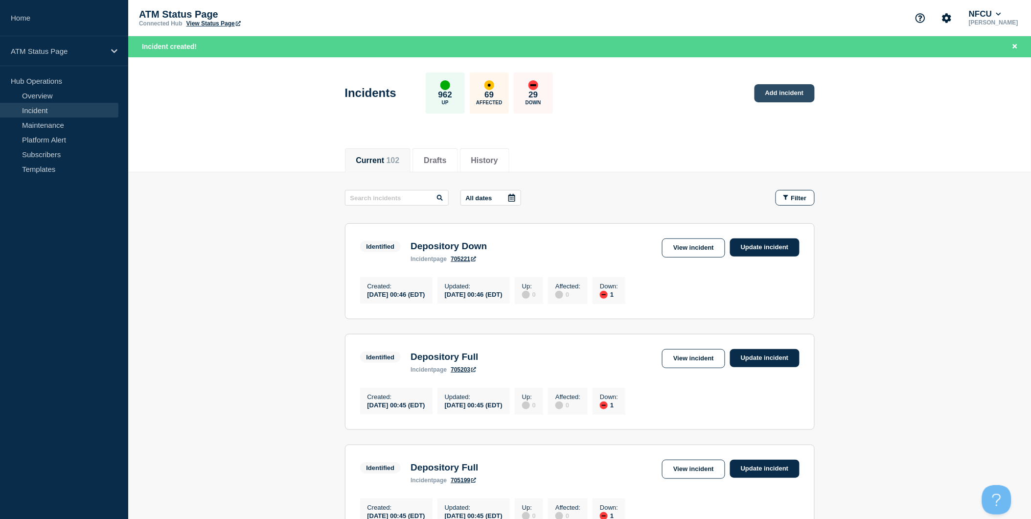
click at [792, 98] on link "Add incident" at bounding box center [785, 93] width 60 height 18
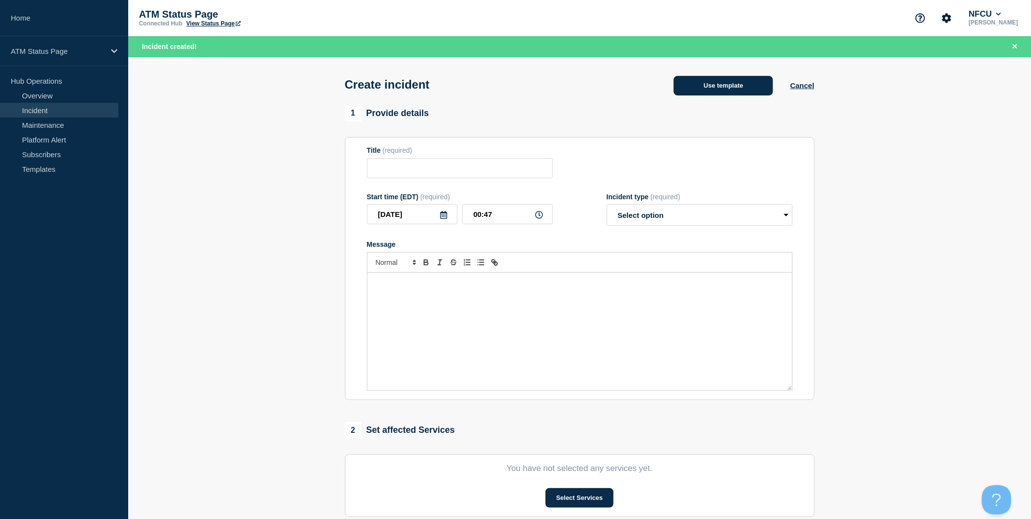
click at [744, 94] on button "Use template" at bounding box center [723, 86] width 99 height 20
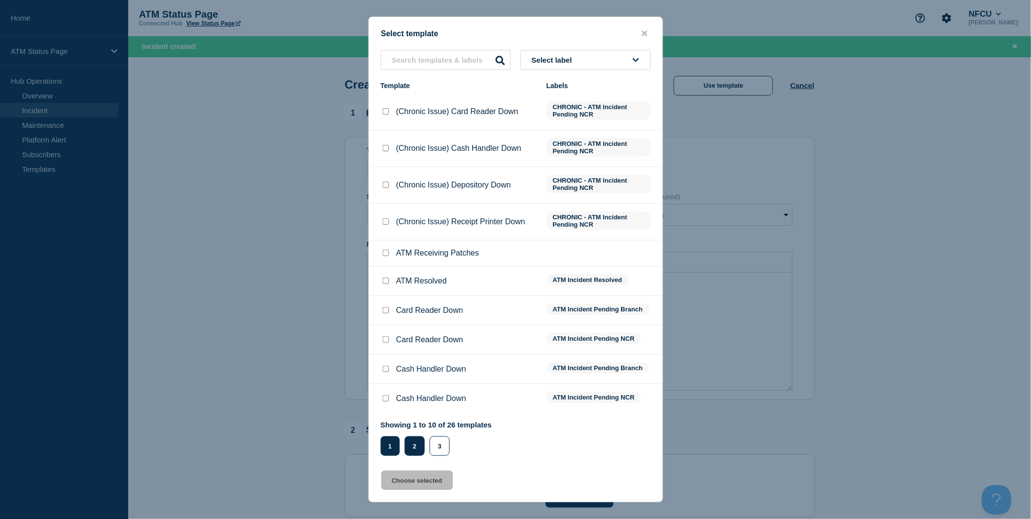
click at [419, 441] on button "2" at bounding box center [415, 446] width 20 height 20
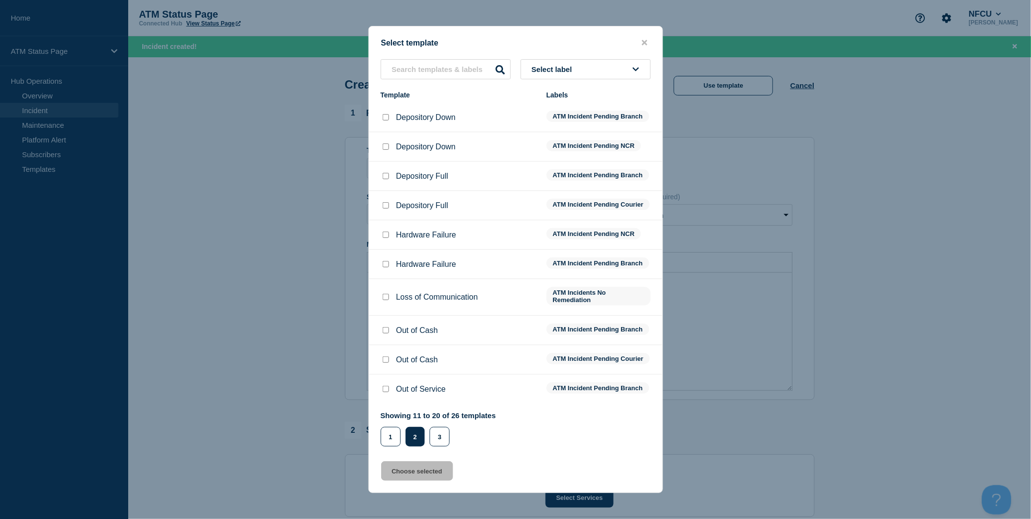
click at [385, 114] on input "Depository Down checkbox" at bounding box center [386, 117] width 6 height 6
checkbox input "true"
click at [420, 476] on button "Choose selected" at bounding box center [417, 471] width 72 height 20
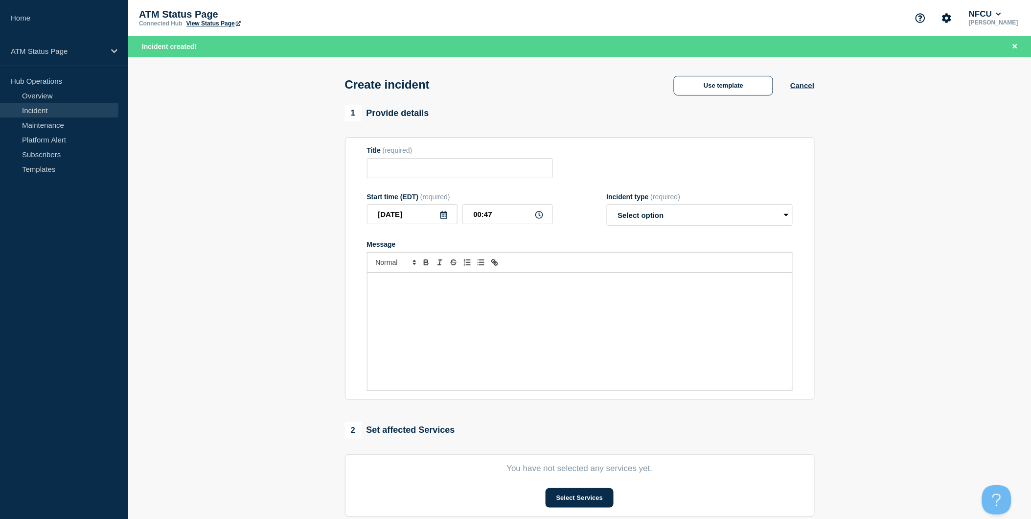
type input "Depository Down"
select select "identified"
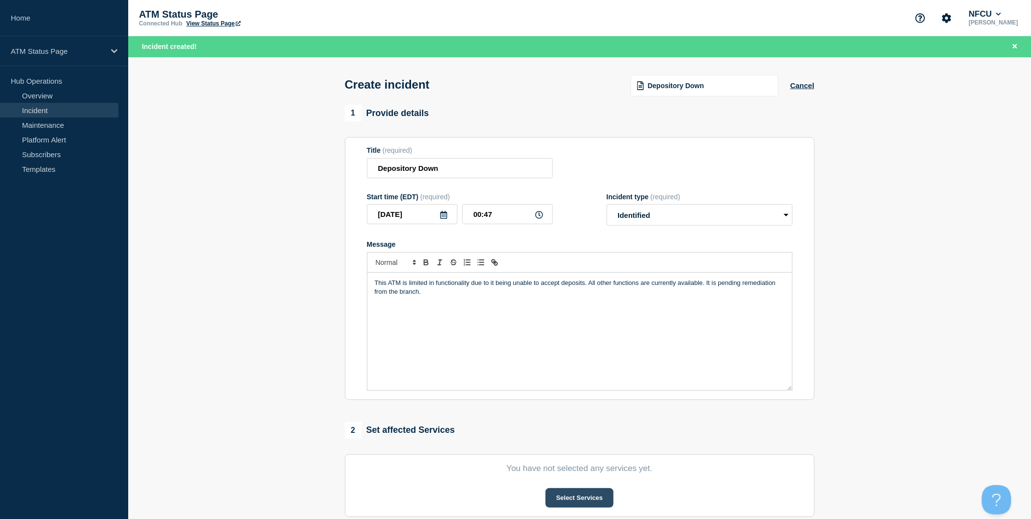
click at [586, 498] on button "Select Services" at bounding box center [580, 498] width 68 height 20
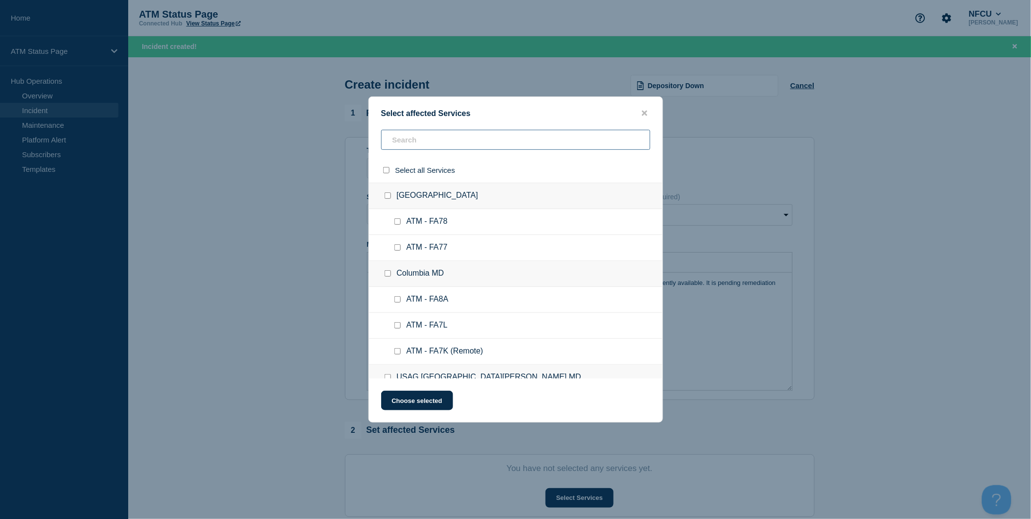
click at [478, 146] on input "text" at bounding box center [515, 140] width 269 height 20
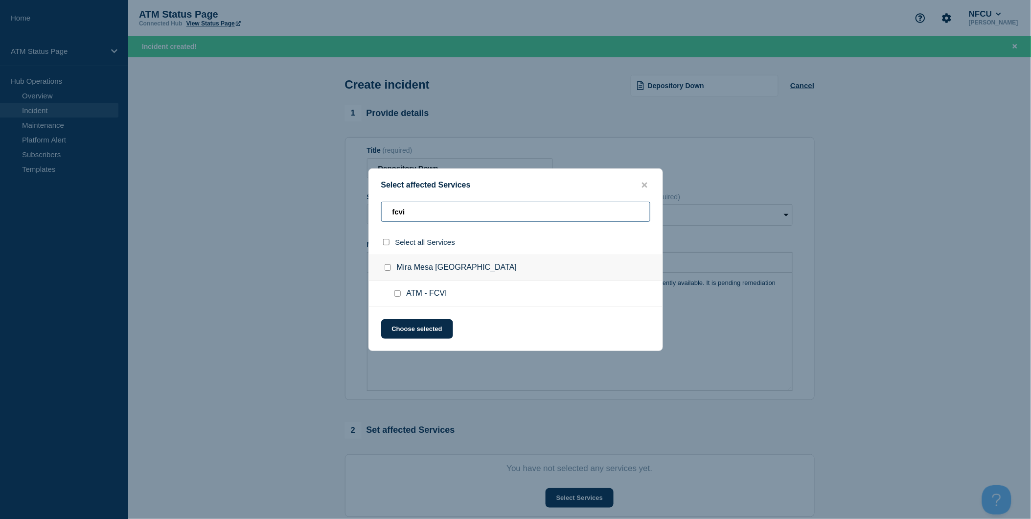
type input "fcvi"
click at [389, 245] on input "select all checkbox" at bounding box center [386, 242] width 6 height 6
checkbox input "true"
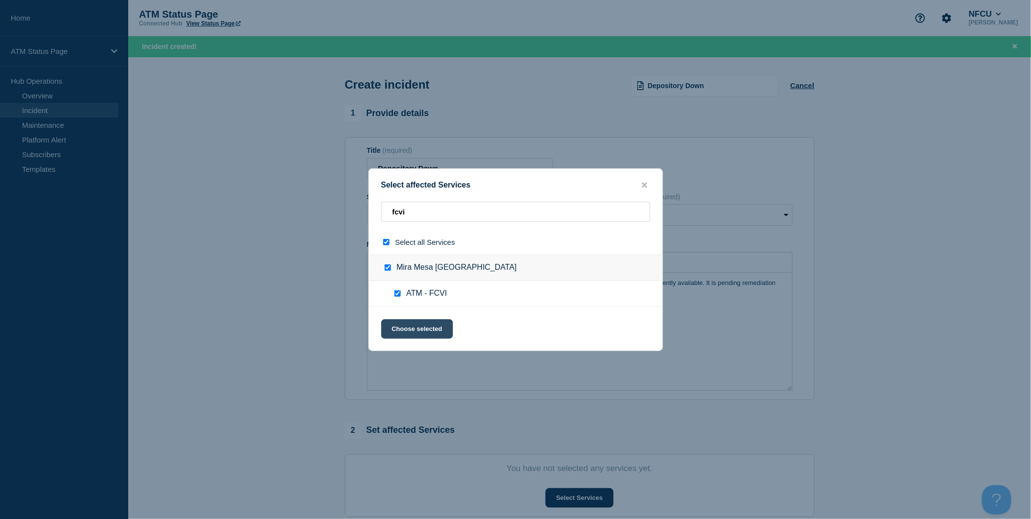
click at [417, 325] on button "Choose selected" at bounding box center [417, 329] width 72 height 20
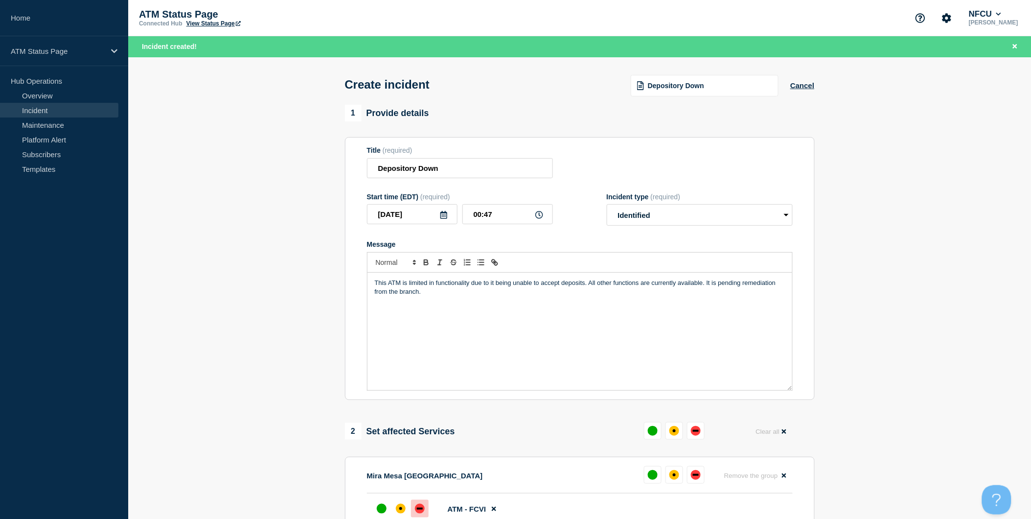
click at [418, 510] on div "down" at bounding box center [420, 509] width 6 height 2
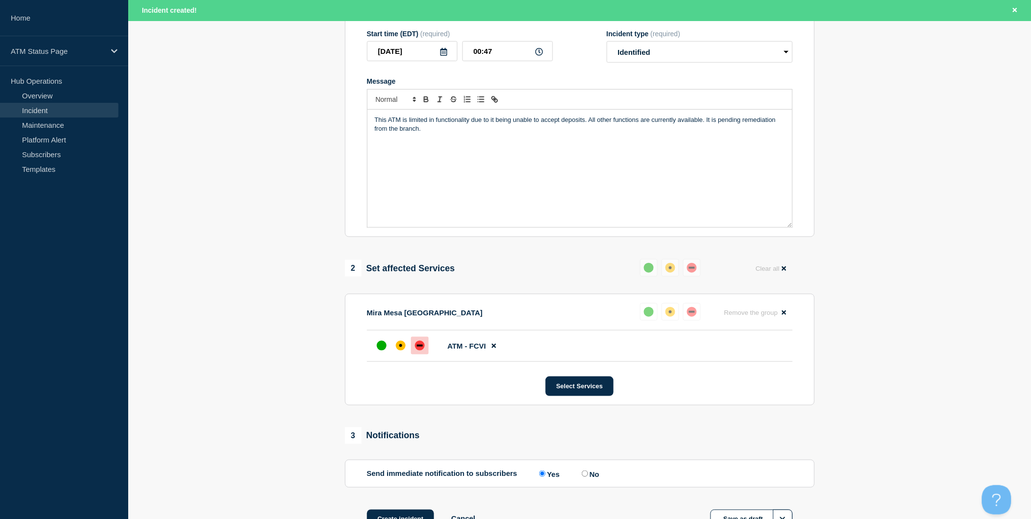
scroll to position [217, 0]
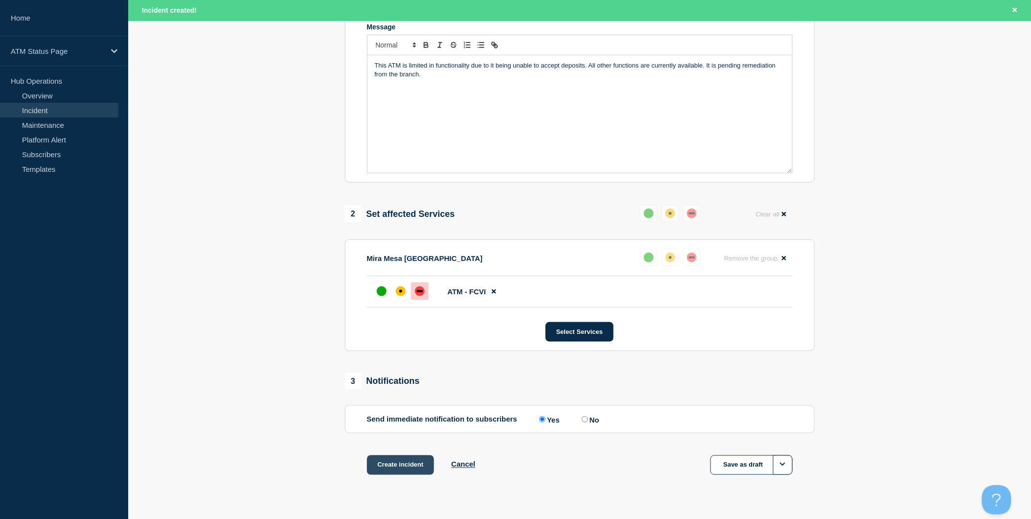
click at [428, 468] on button "Create incident" at bounding box center [401, 465] width 68 height 20
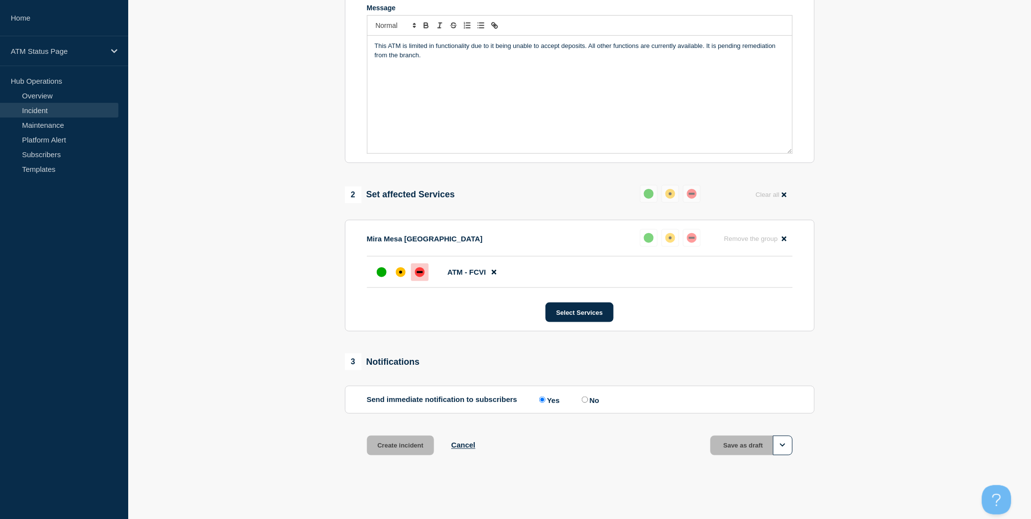
scroll to position [197, 0]
